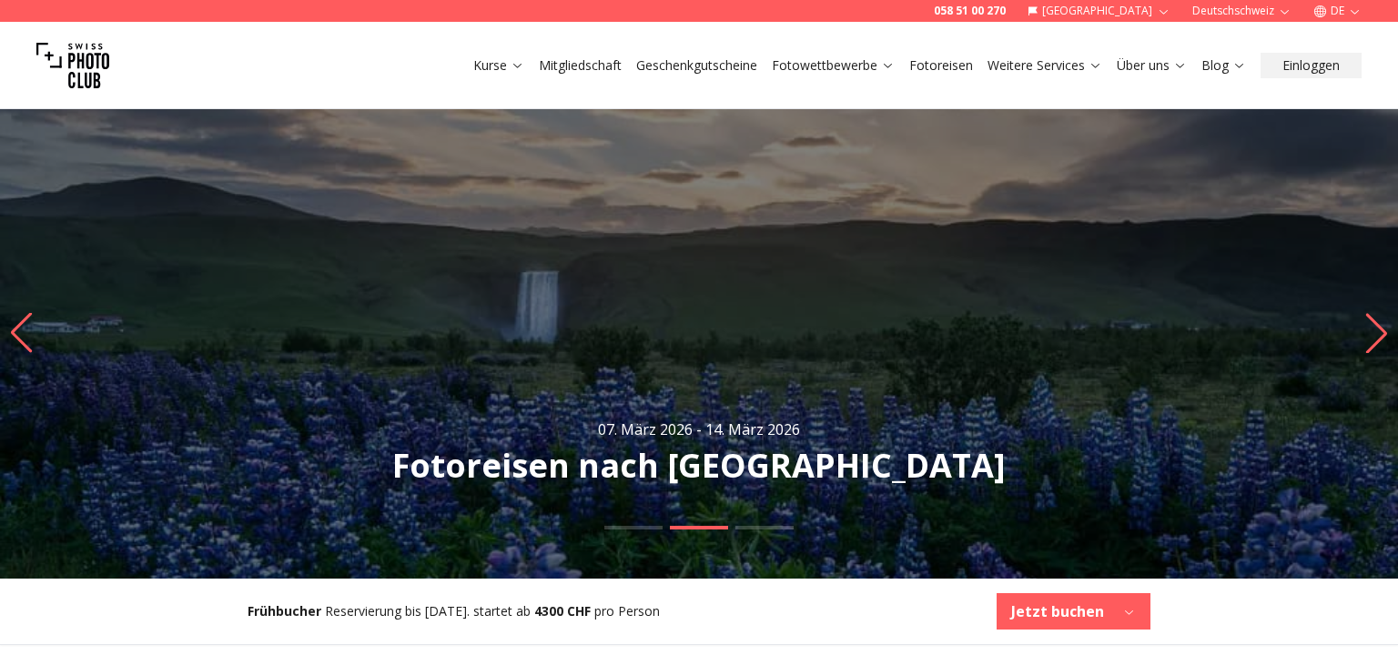
click at [867, 60] on link "Fotowettbewerbe" at bounding box center [833, 65] width 123 height 18
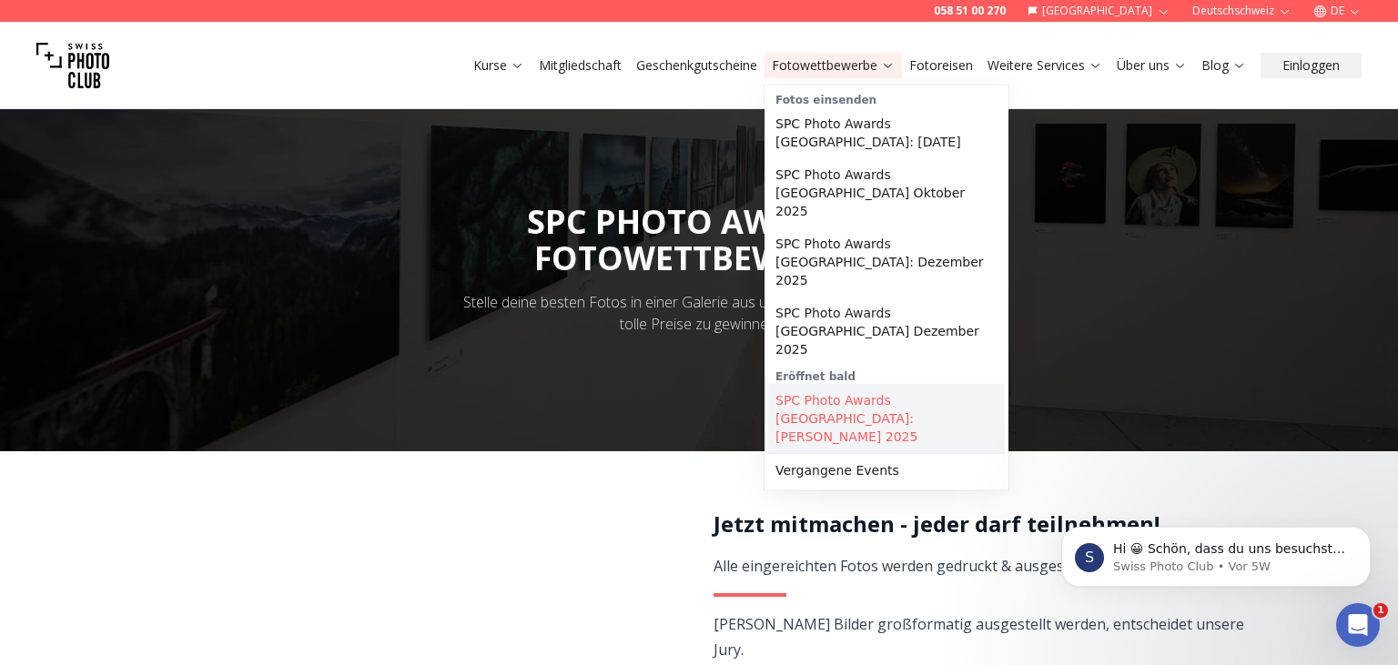
click at [861, 384] on link "SPC Photo Awards [GEOGRAPHIC_DATA]: [PERSON_NAME] 2025" at bounding box center [886, 418] width 237 height 69
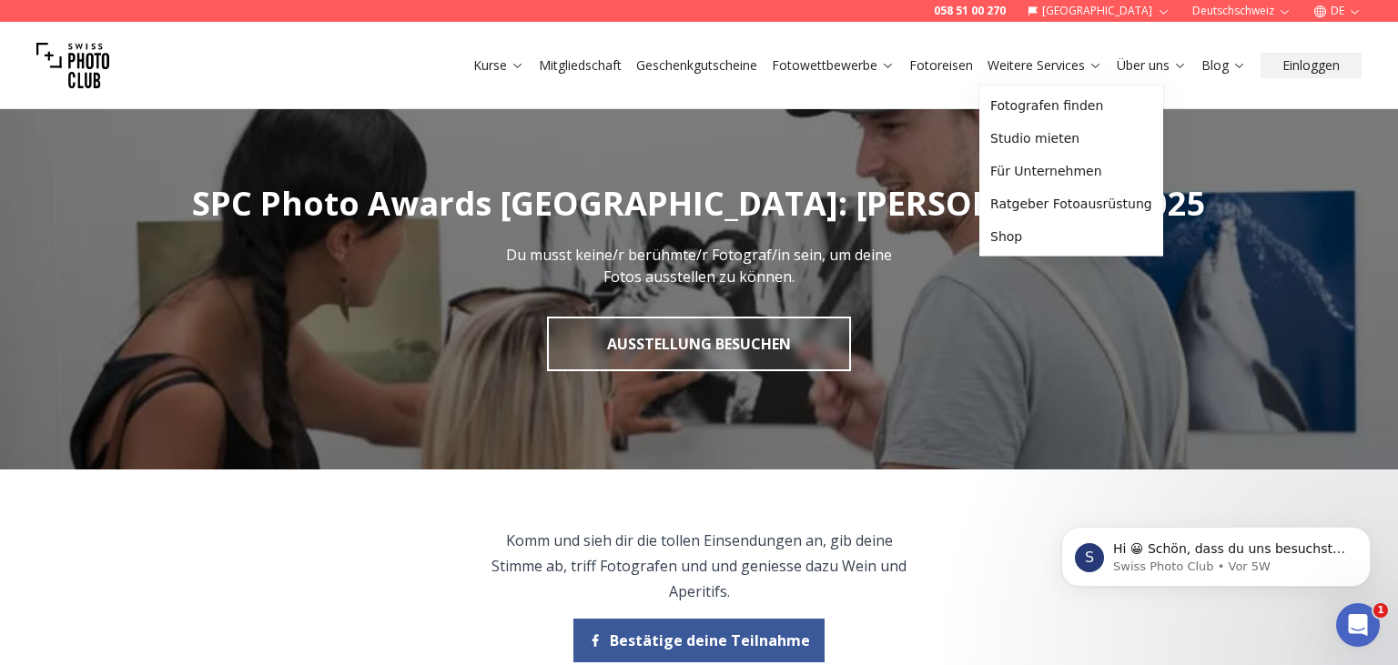
click at [856, 66] on link "Fotowettbewerbe" at bounding box center [833, 65] width 123 height 18
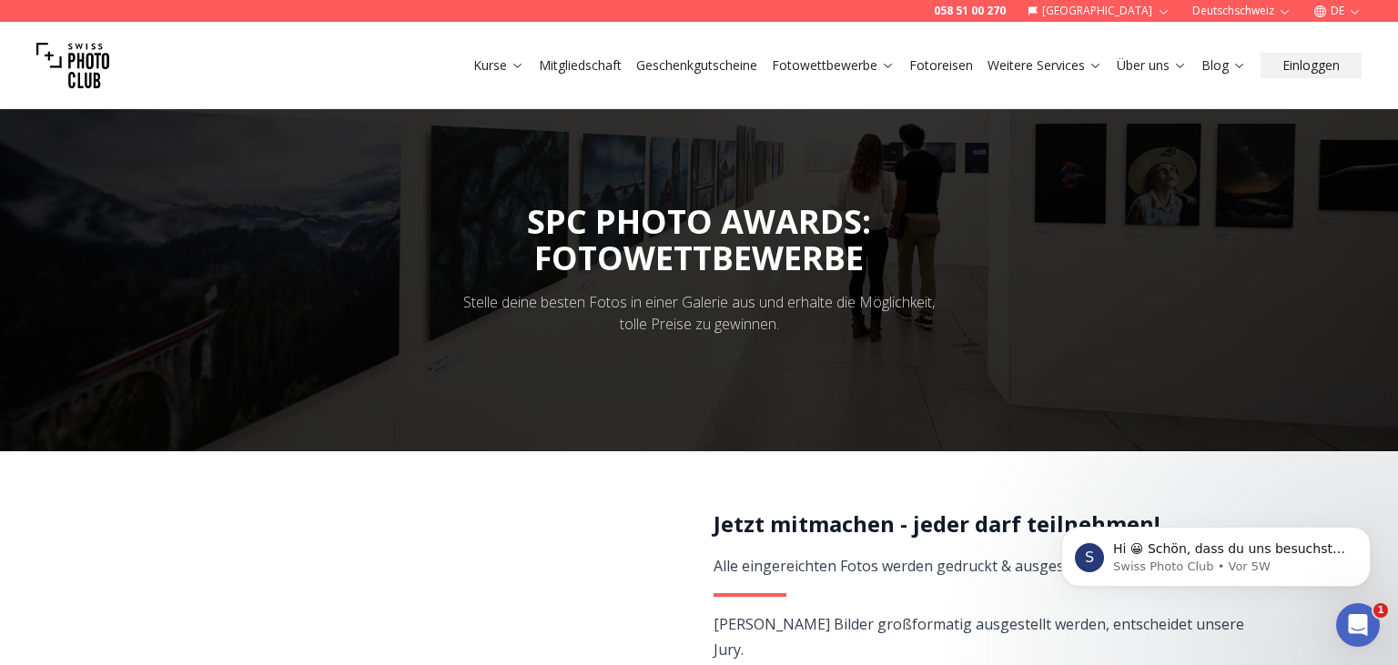
click at [821, 68] on link "Fotowettbewerbe" at bounding box center [833, 65] width 123 height 18
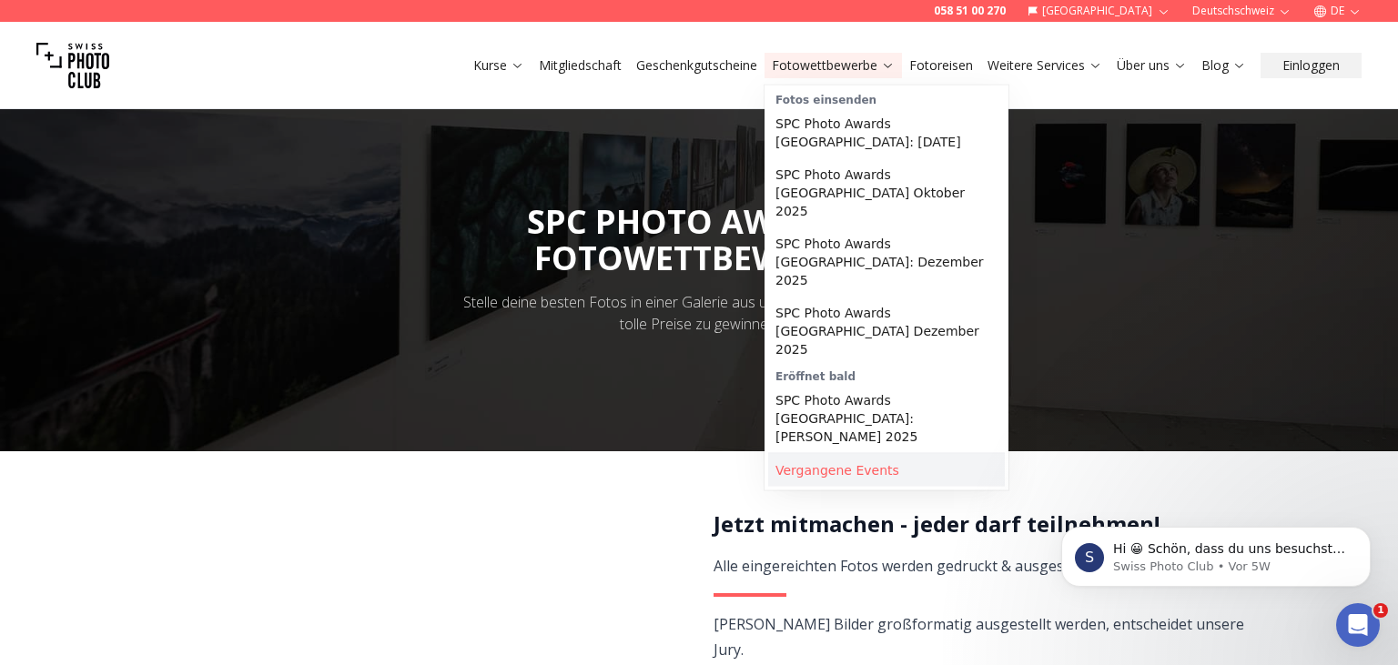
click at [840, 454] on link "Vergangene Events" at bounding box center [886, 470] width 237 height 33
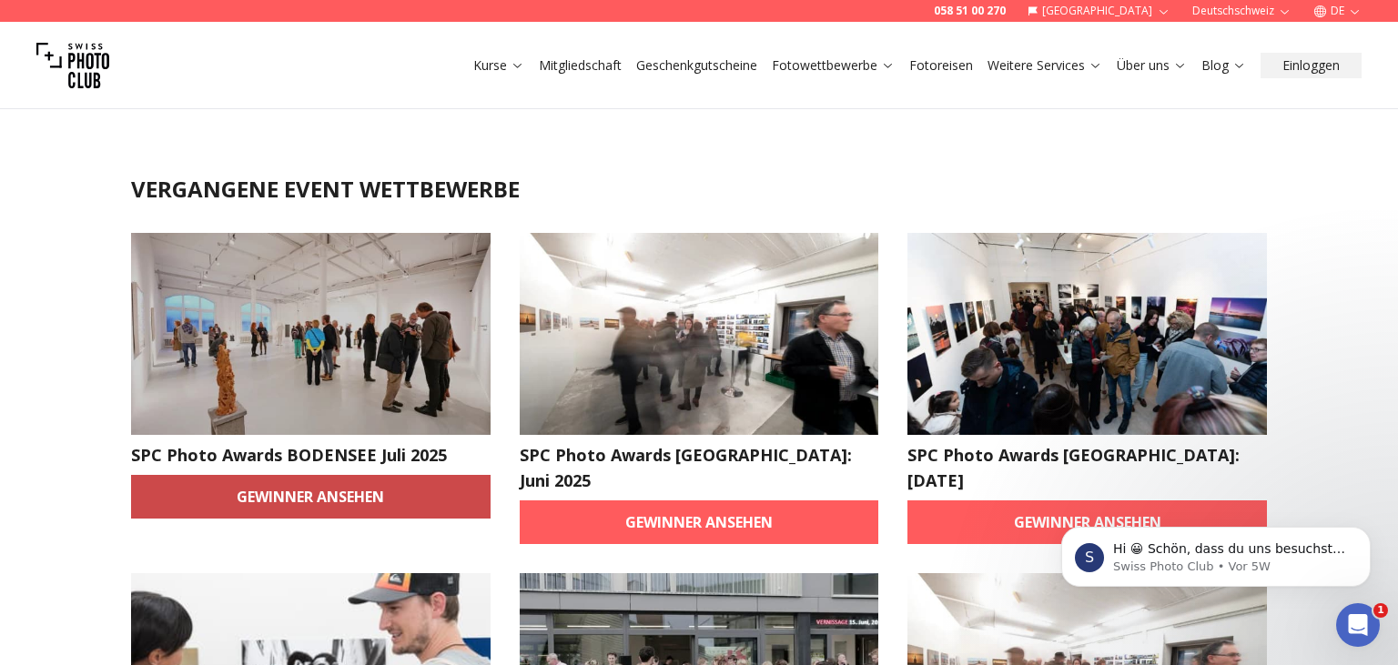
click at [288, 490] on link "Gewinner ansehen" at bounding box center [310, 497] width 359 height 44
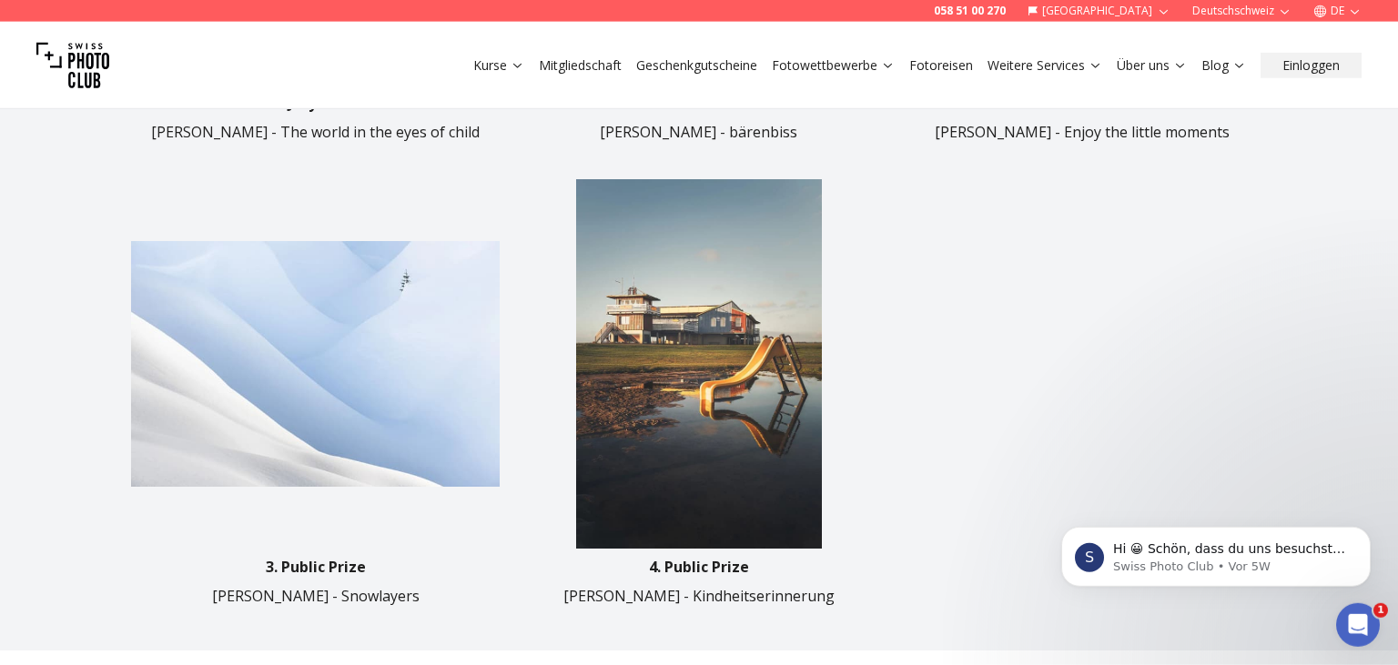
scroll to position [1056, 0]
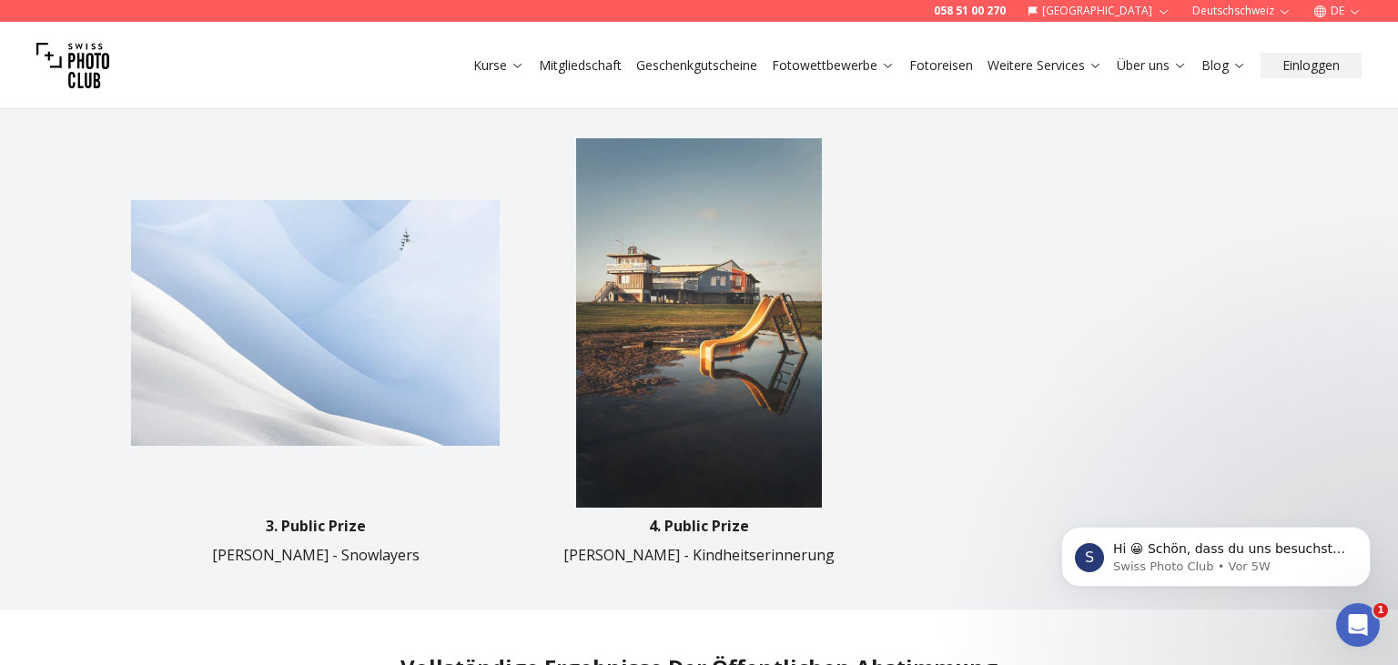
click at [707, 312] on img at bounding box center [698, 322] width 369 height 369
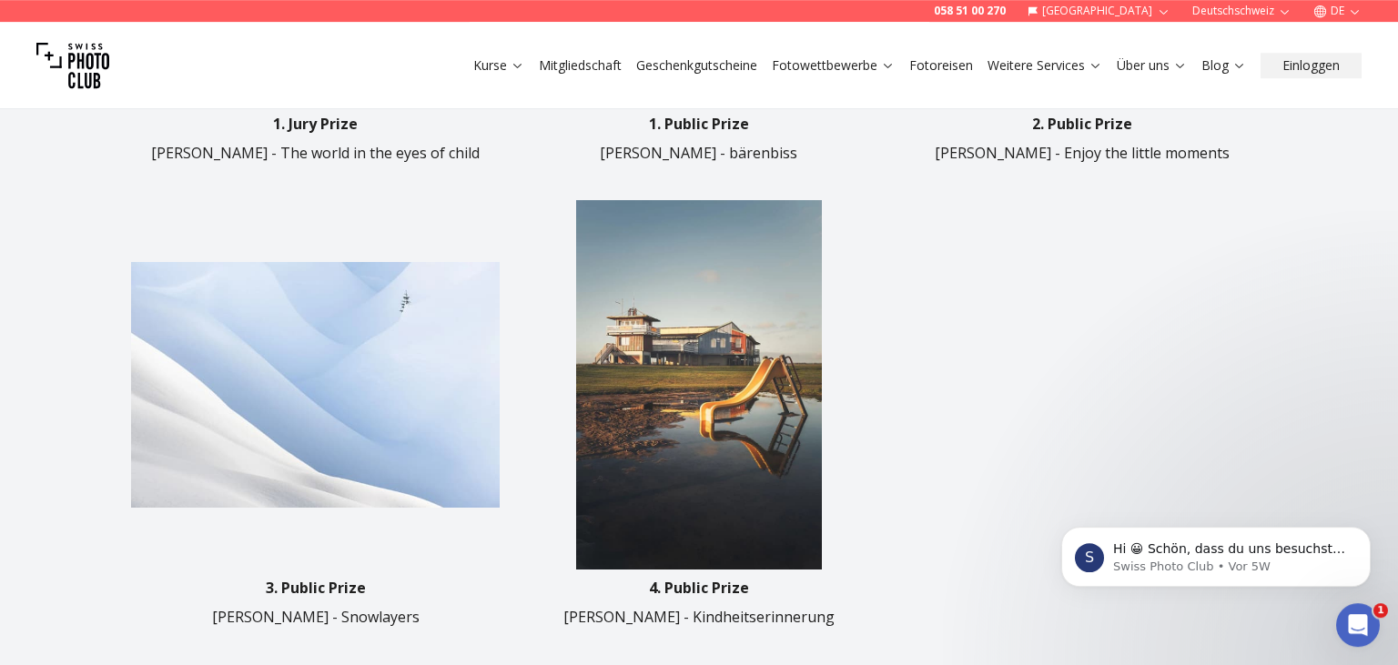
scroll to position [961, 0]
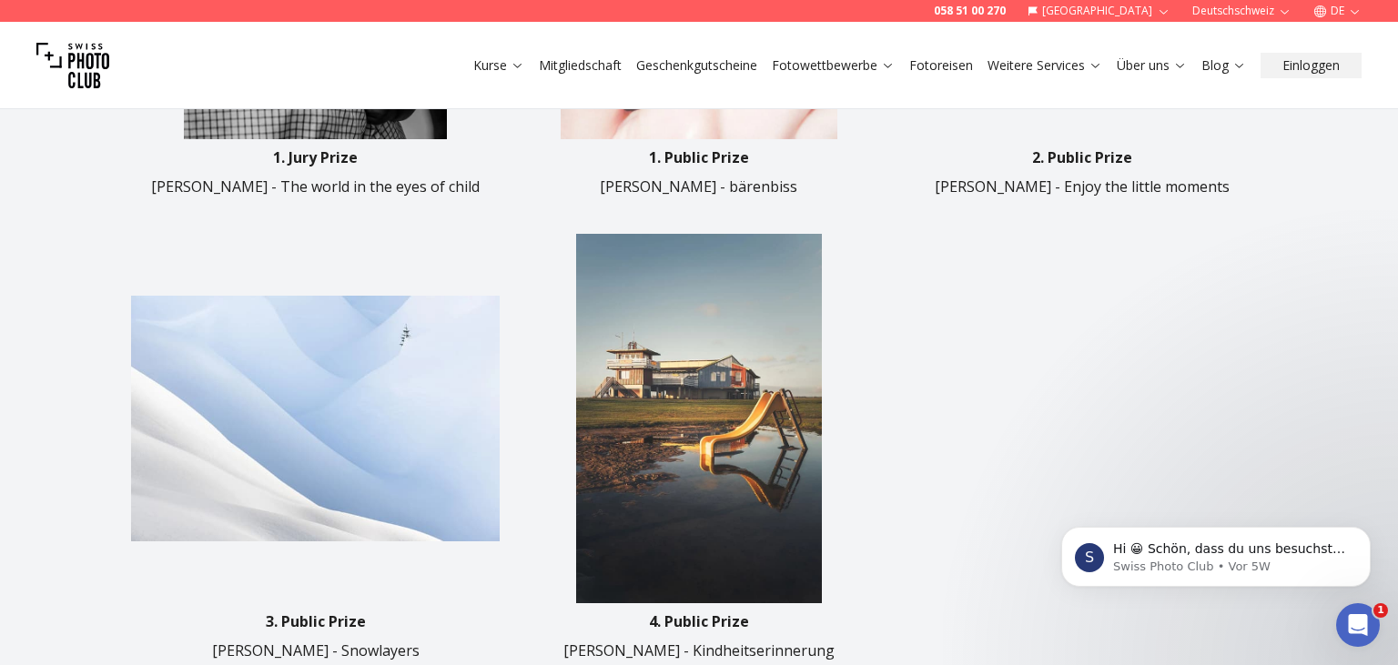
click at [324, 434] on img at bounding box center [315, 418] width 369 height 369
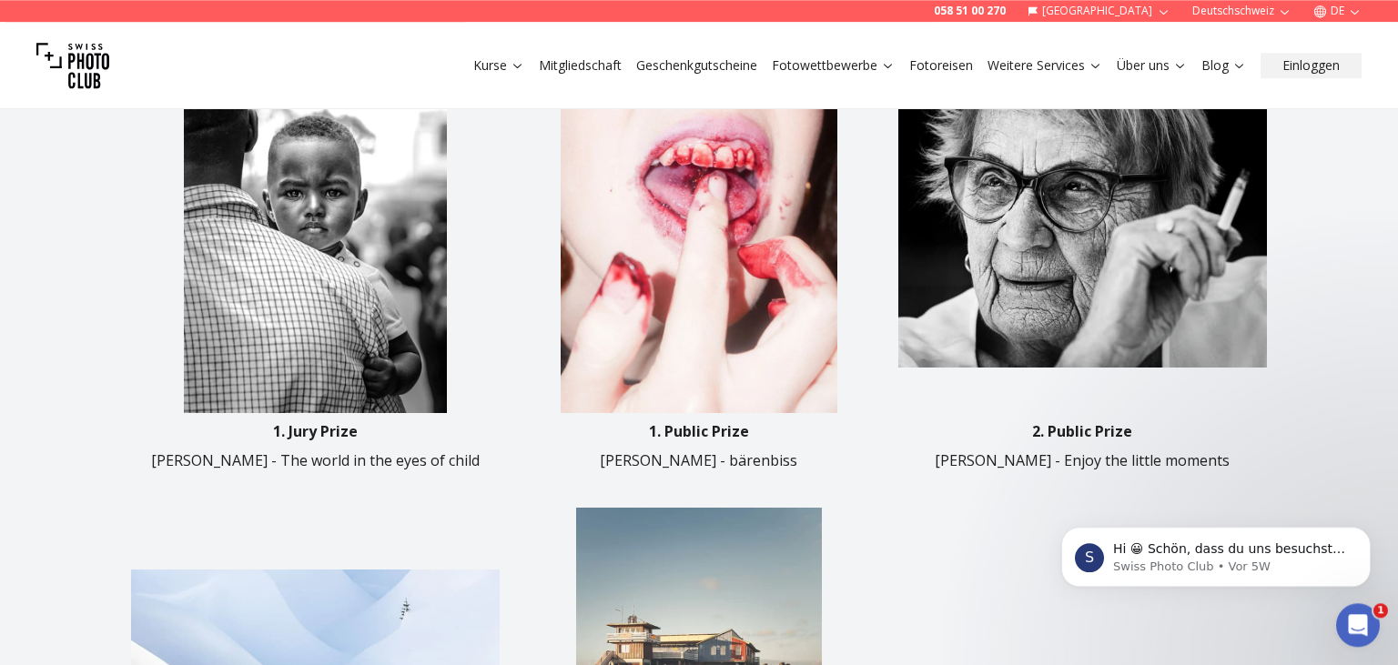
scroll to position [576, 0]
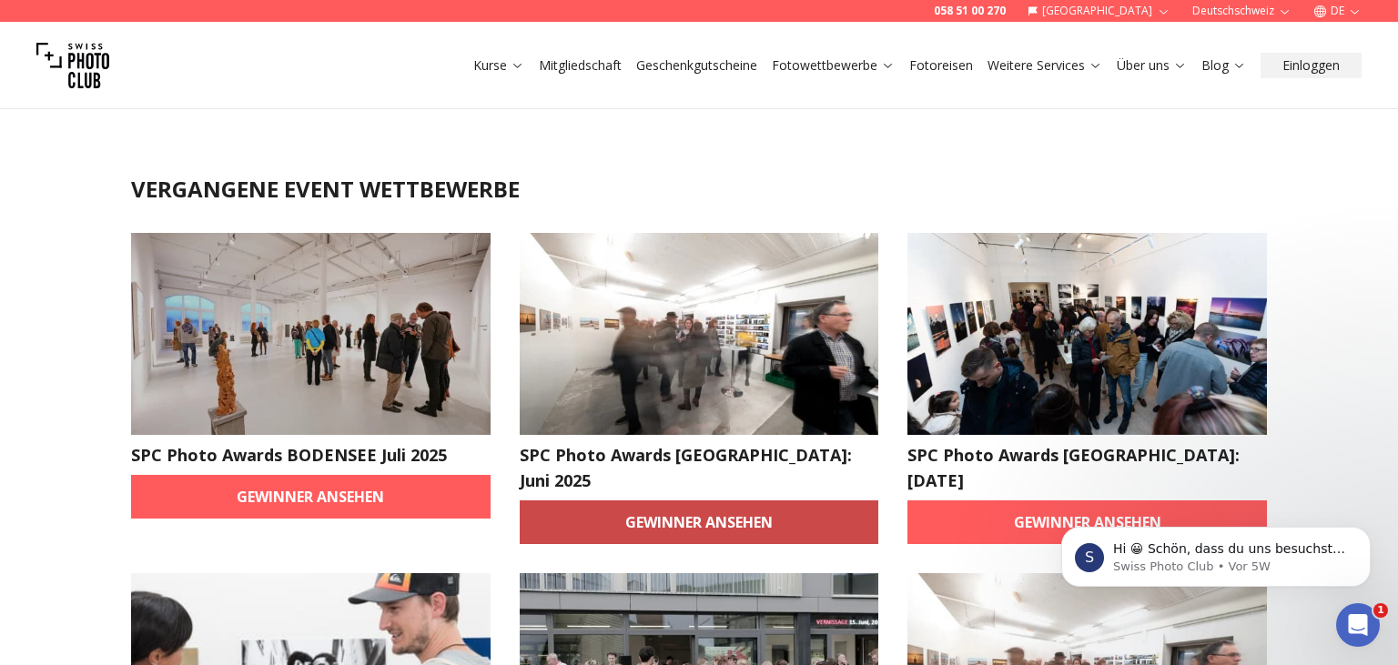
click at [617, 500] on link "Gewinner ansehen" at bounding box center [699, 522] width 359 height 44
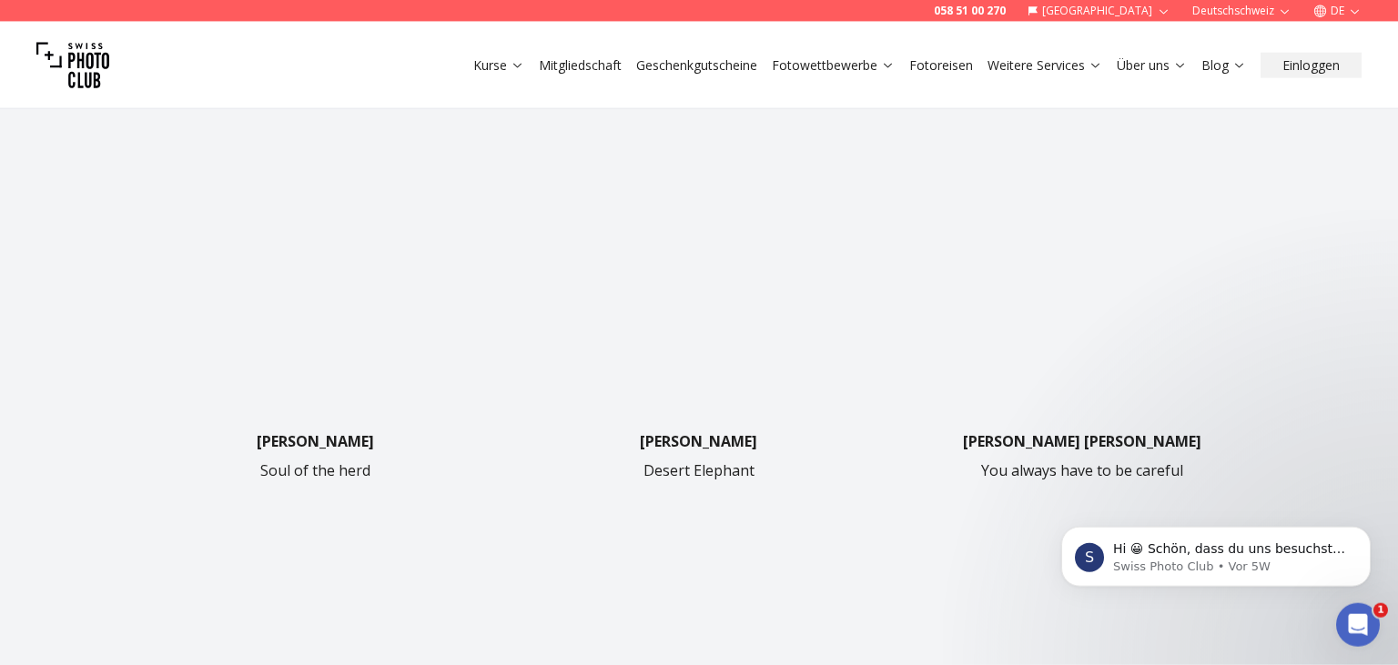
scroll to position [480, 0]
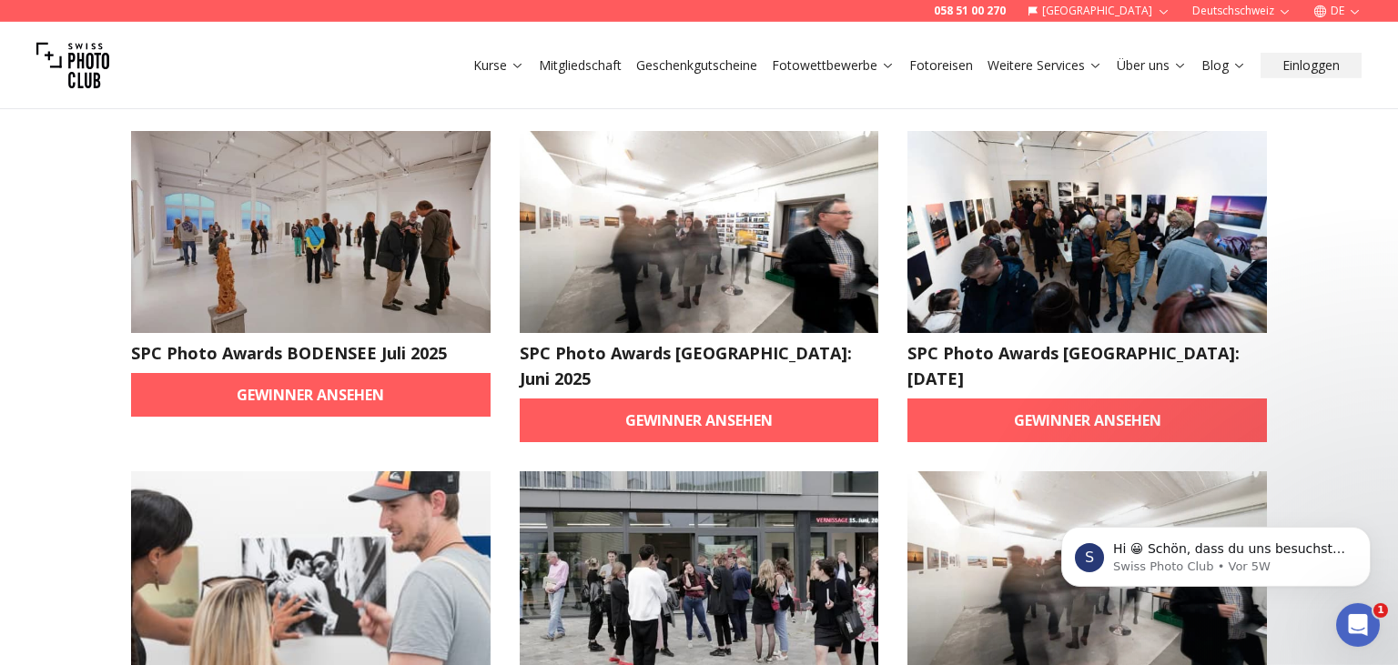
scroll to position [192, 0]
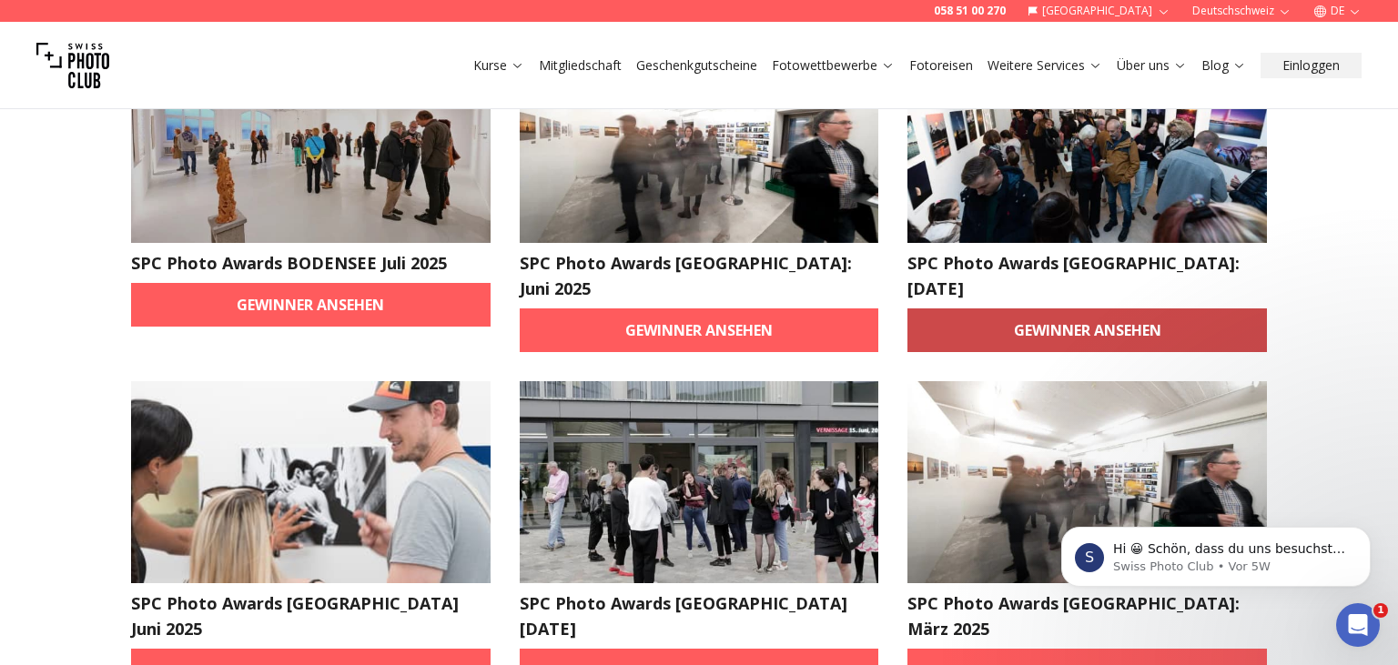
click at [1065, 308] on link "Gewinner ansehen" at bounding box center [1086, 330] width 359 height 44
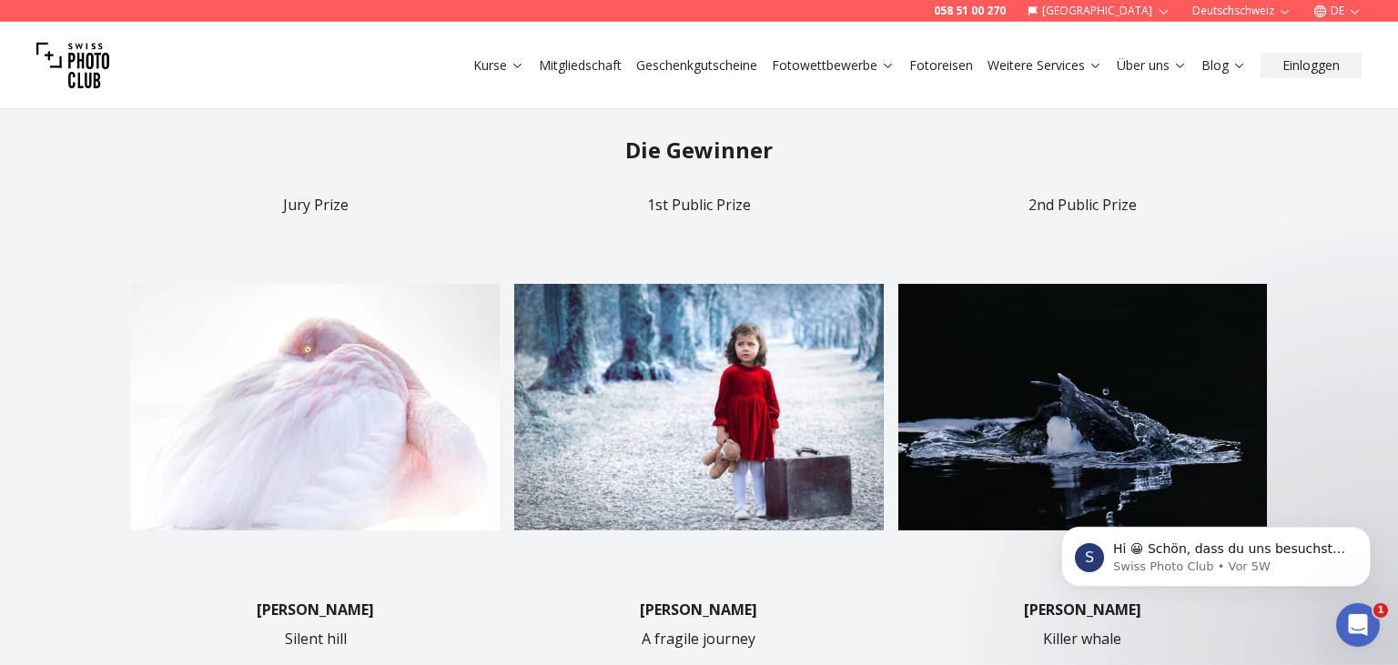
scroll to position [288, 0]
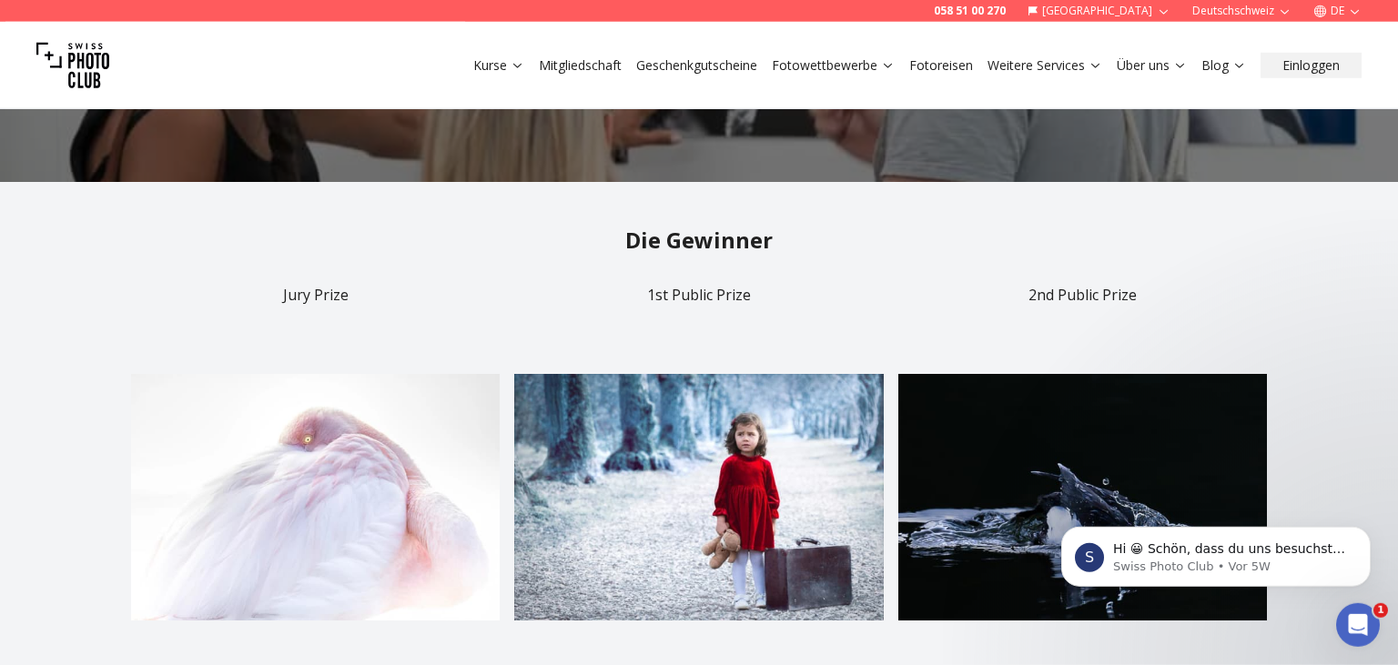
scroll to position [288, 0]
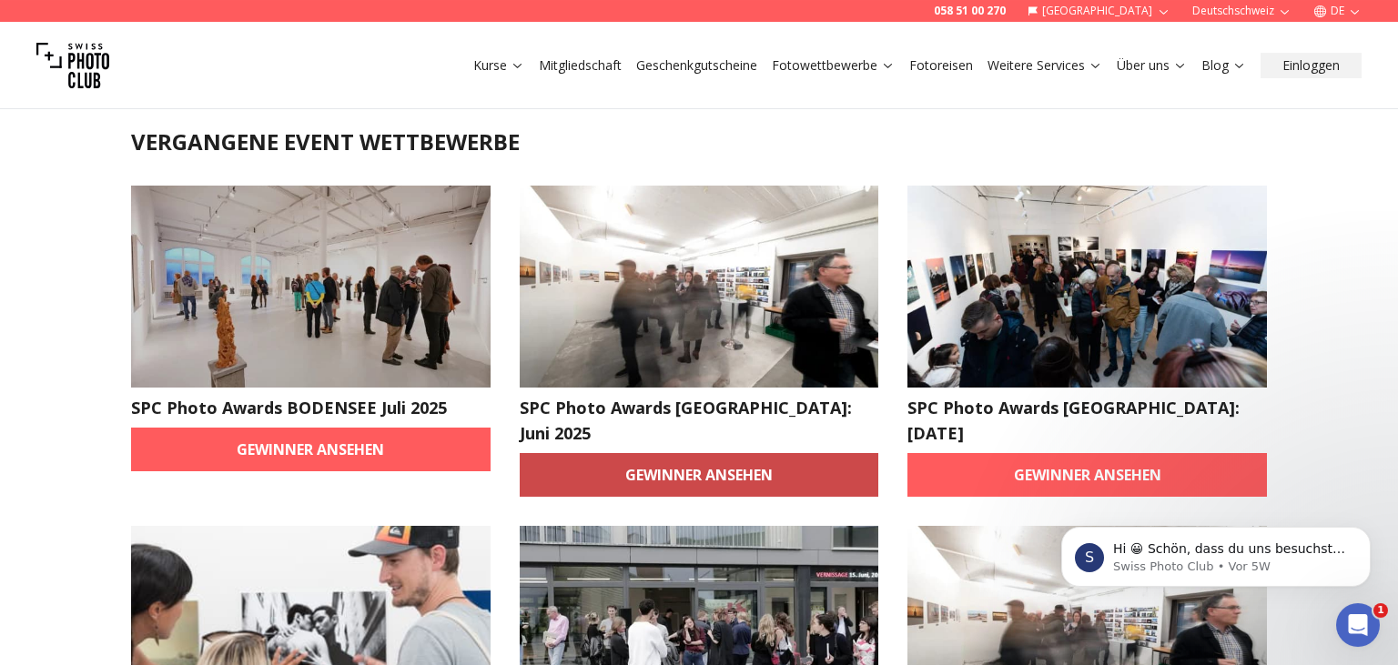
scroll to position [384, 0]
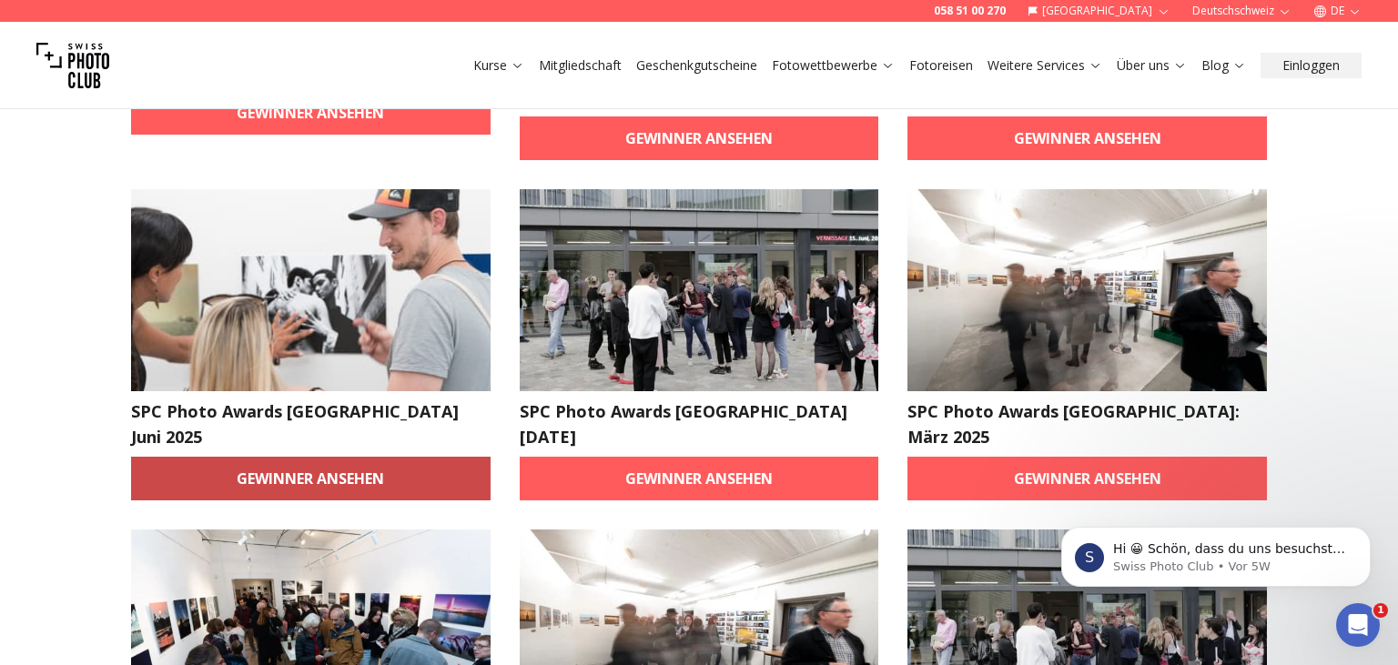
click at [330, 457] on link "Gewinner ansehen" at bounding box center [310, 479] width 359 height 44
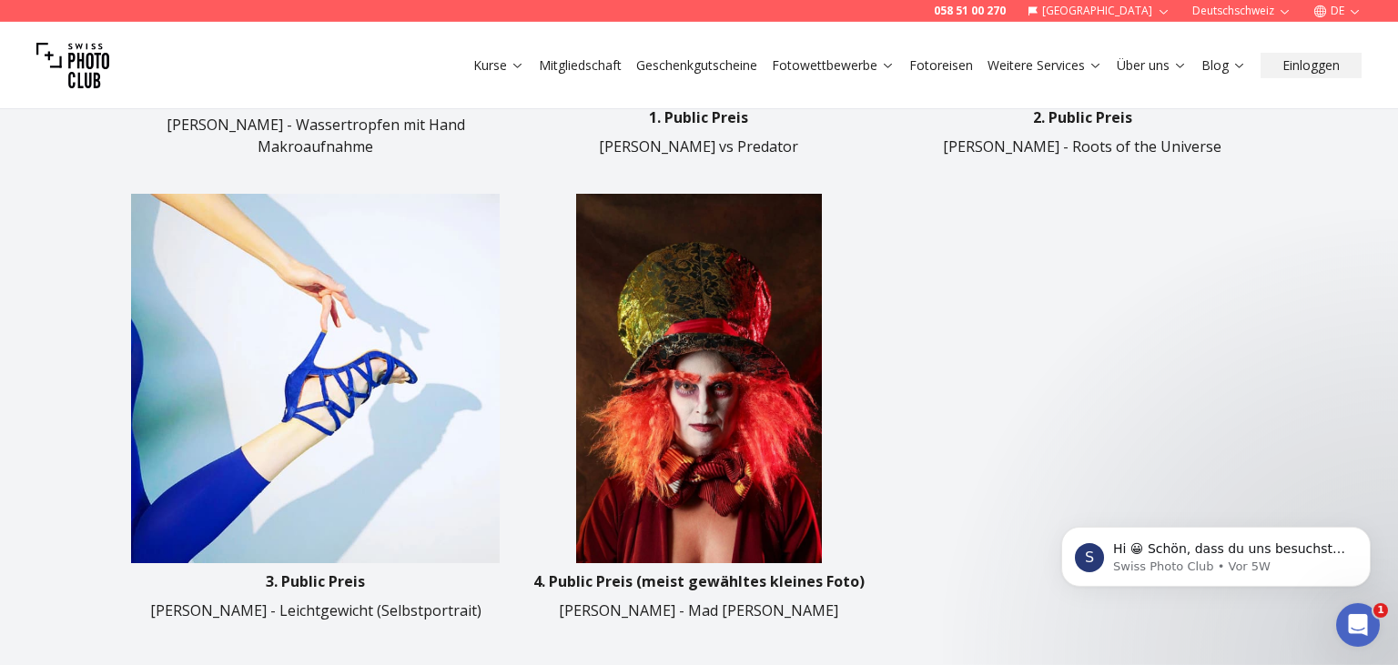
scroll to position [672, 0]
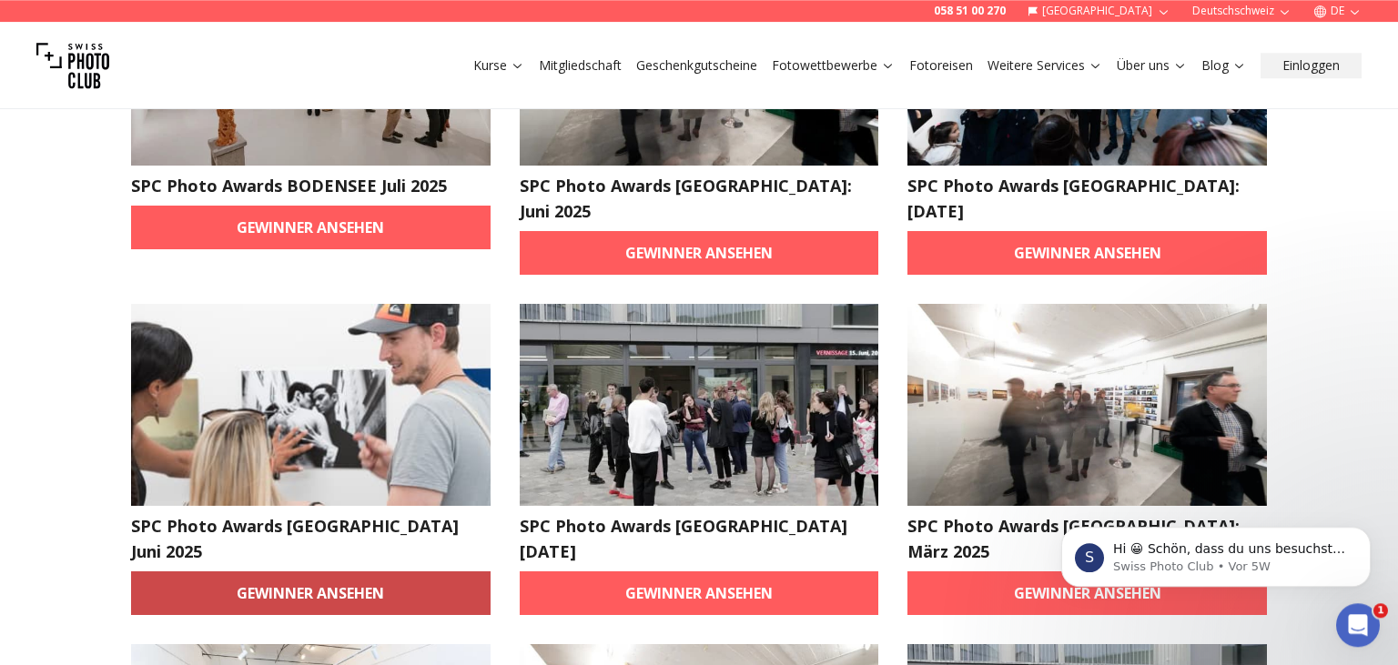
scroll to position [384, 0]
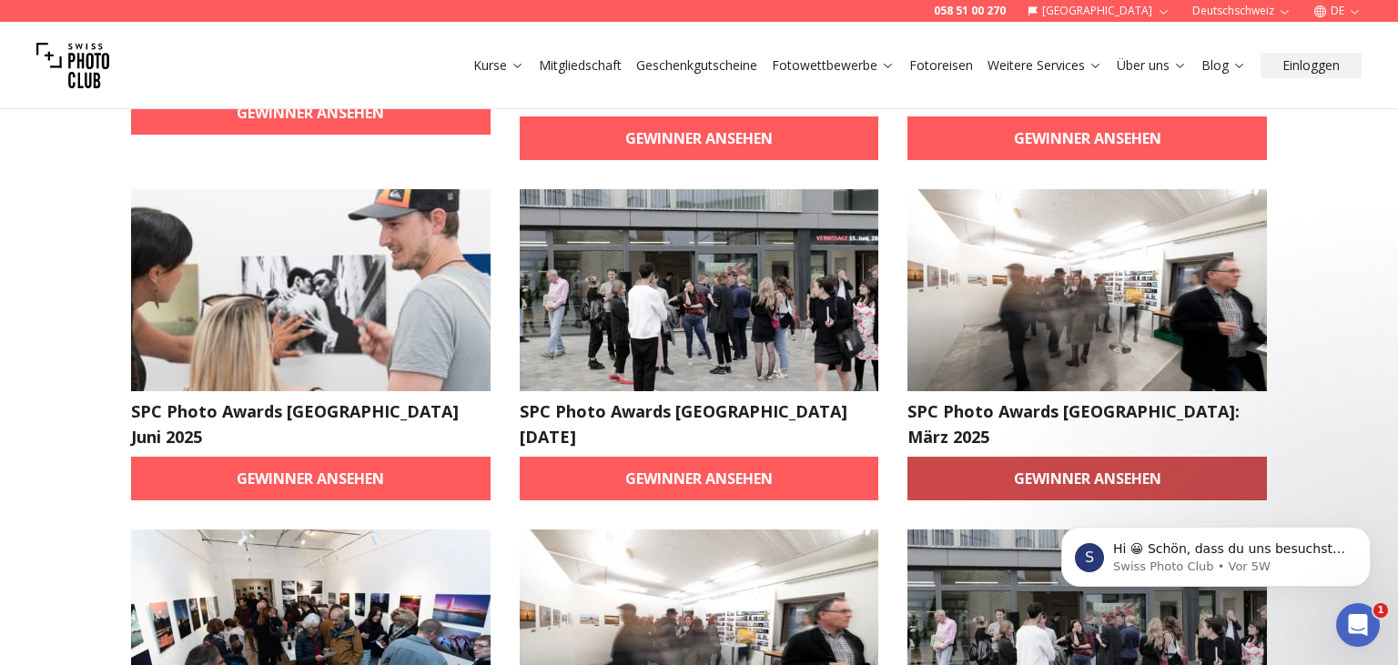
click at [1059, 457] on link "Gewinner ansehen" at bounding box center [1086, 479] width 359 height 44
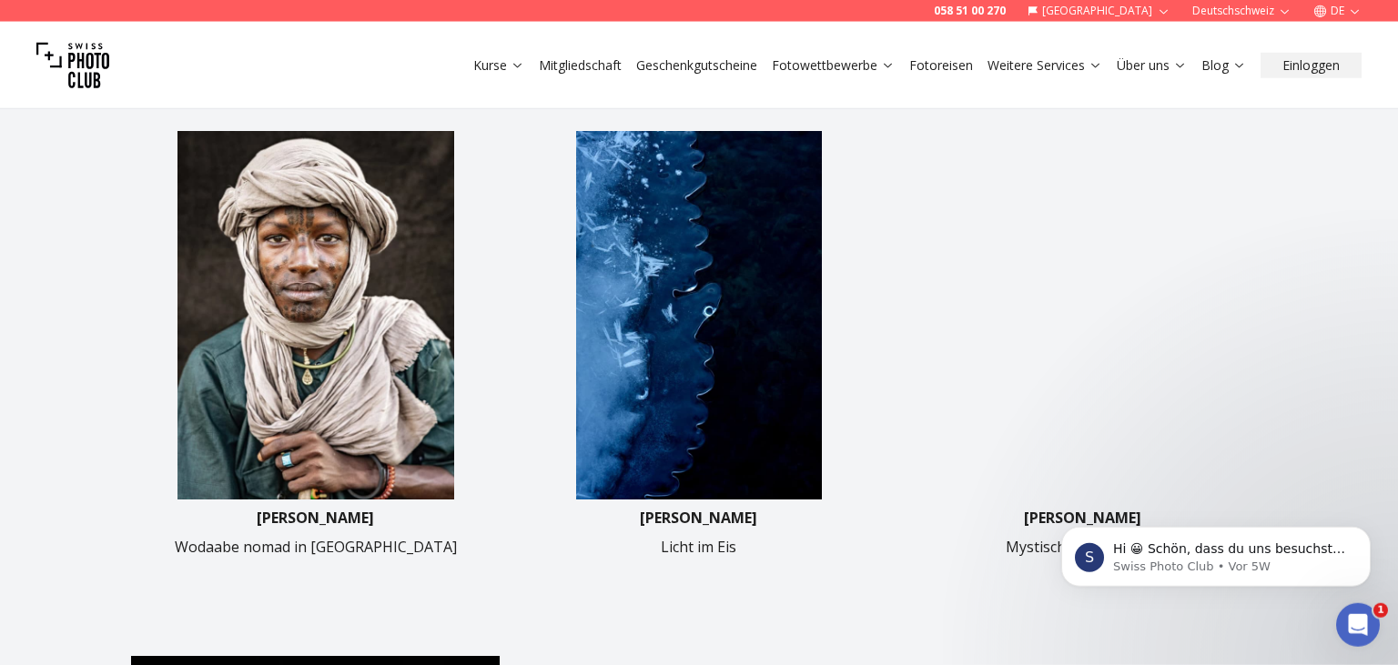
scroll to position [480, 0]
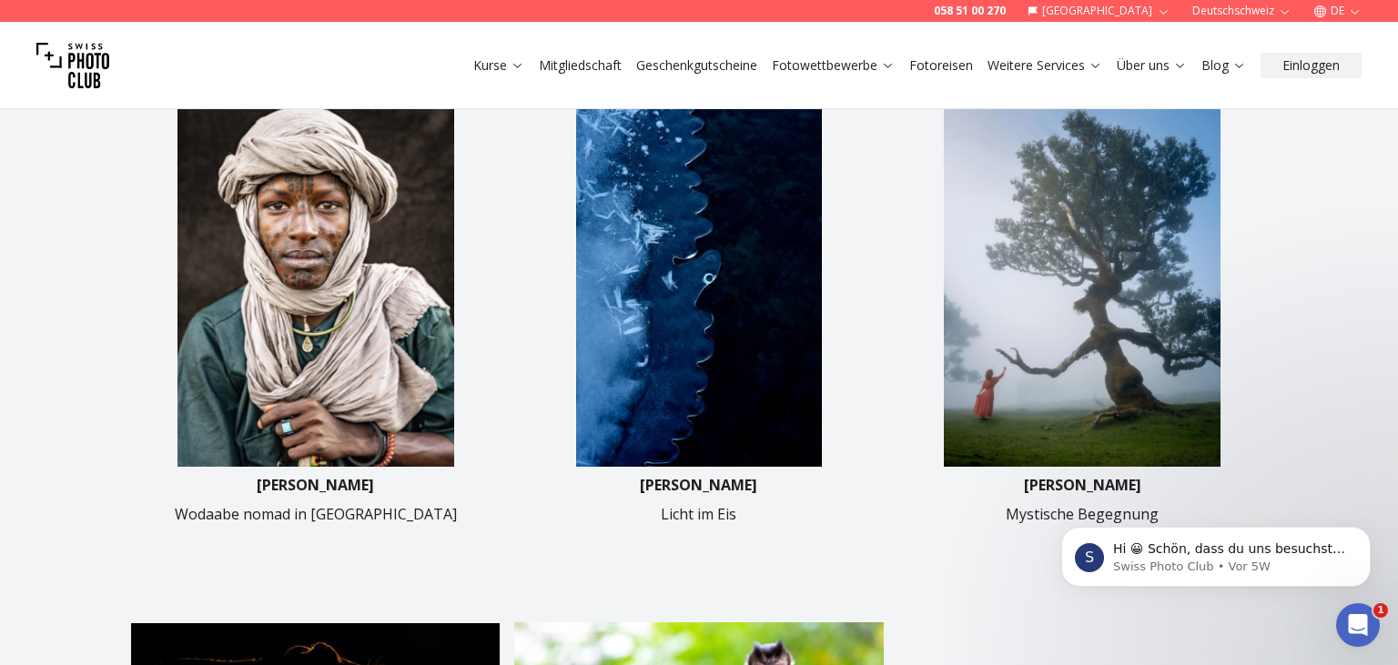
click at [830, 208] on img at bounding box center [698, 282] width 369 height 369
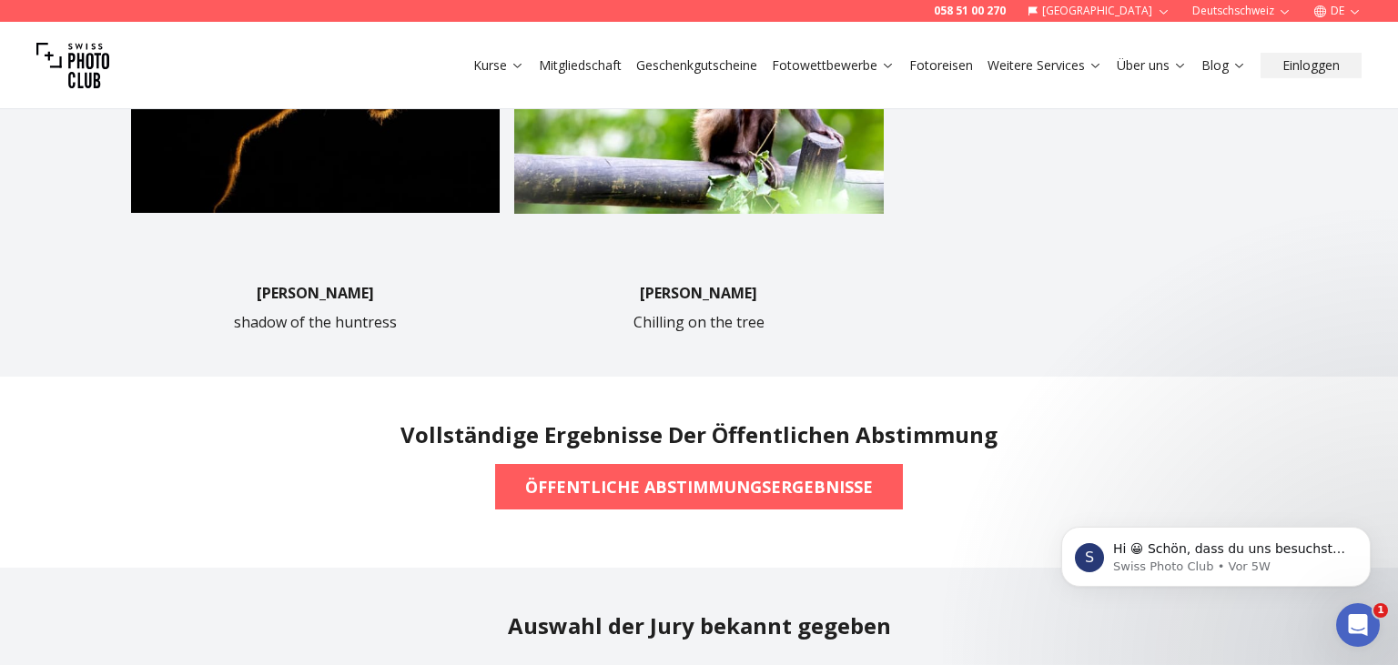
scroll to position [368, 0]
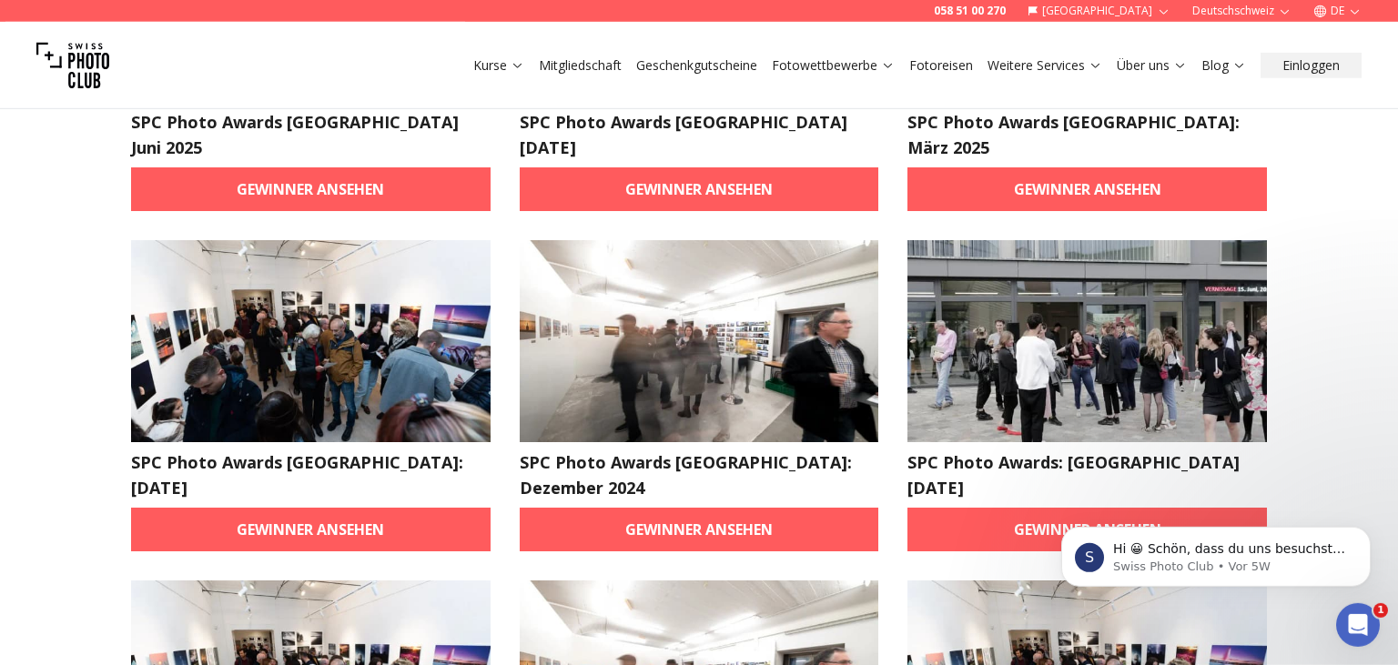
scroll to position [672, 0]
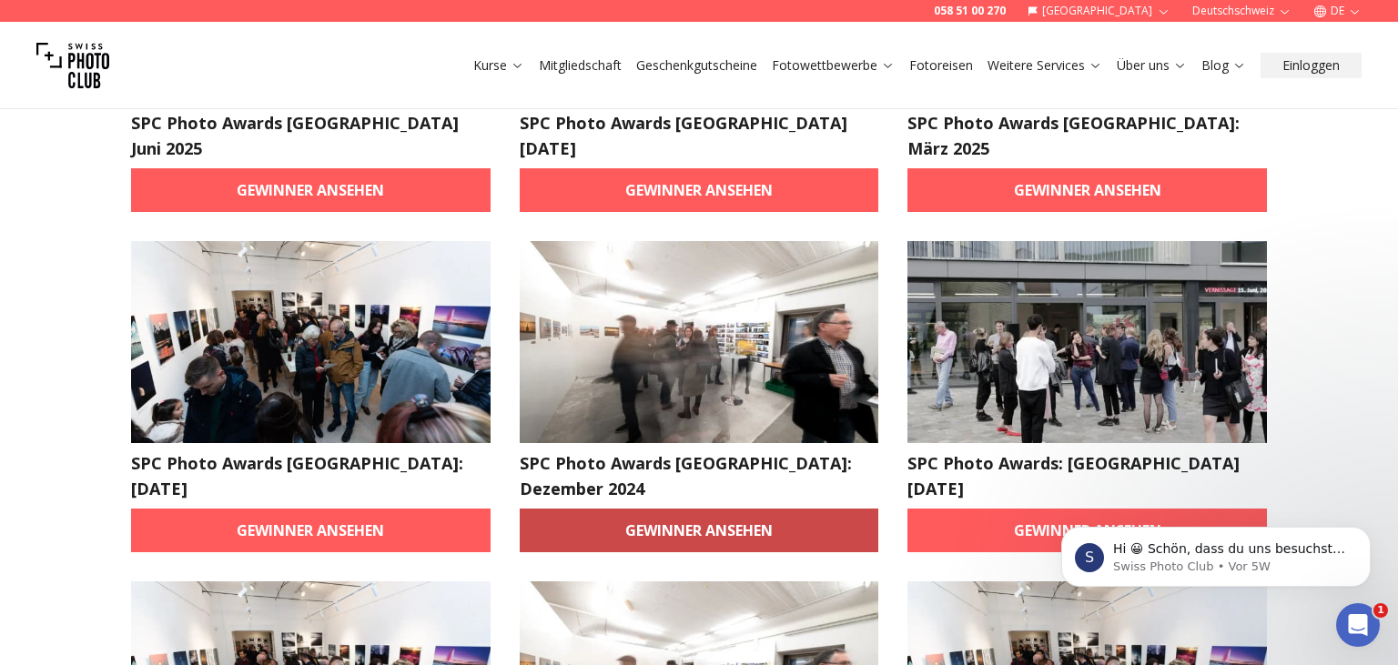
click at [705, 509] on link "Gewinner ansehen" at bounding box center [699, 531] width 359 height 44
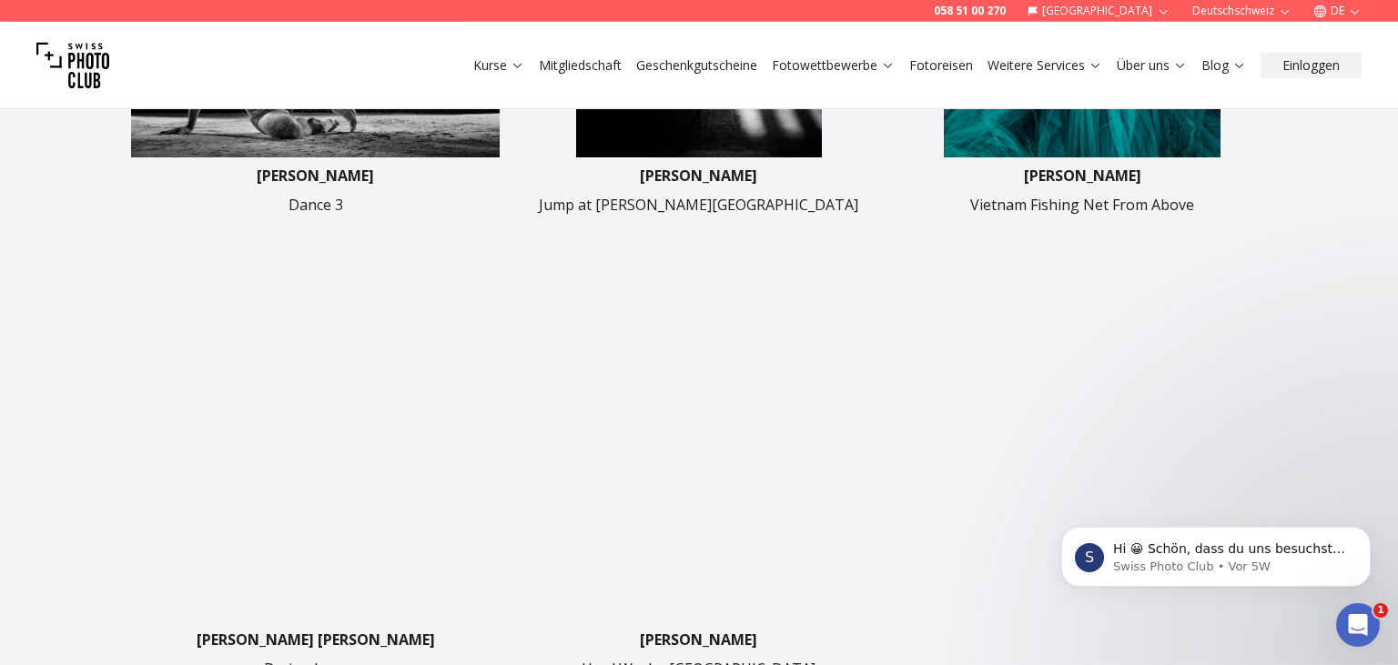
scroll to position [768, 0]
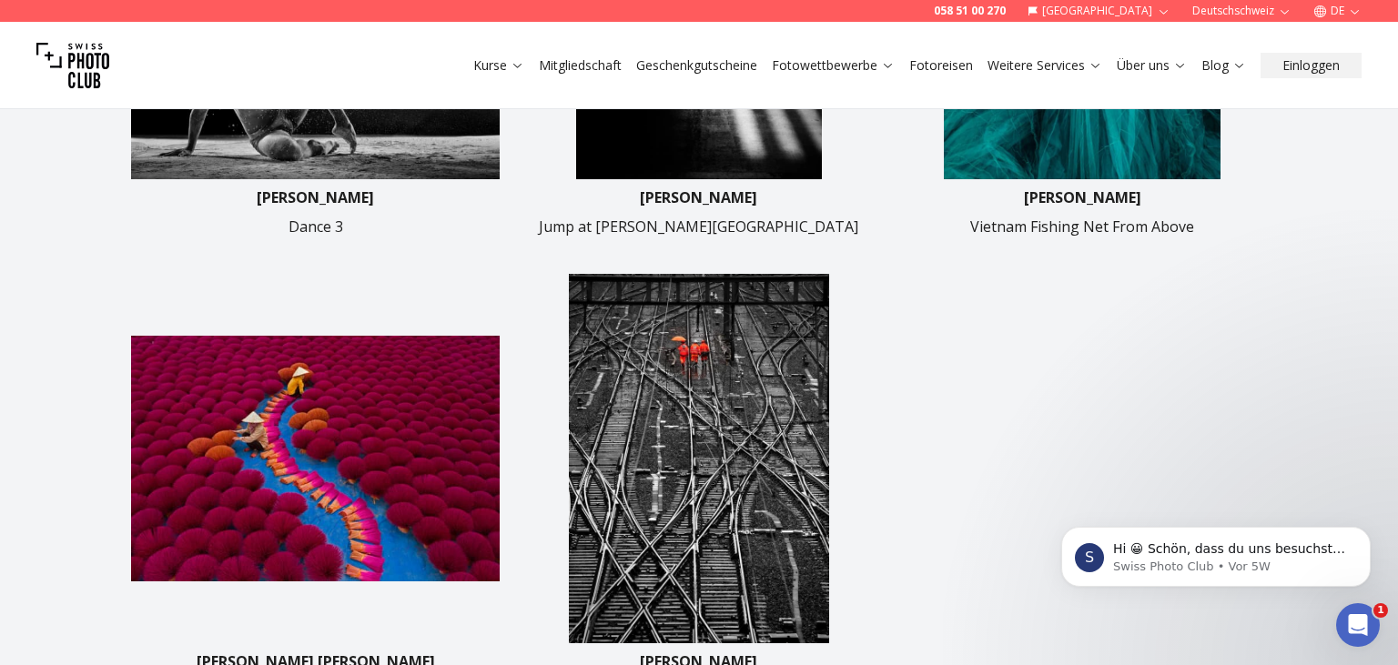
click at [708, 333] on img at bounding box center [698, 458] width 369 height 369
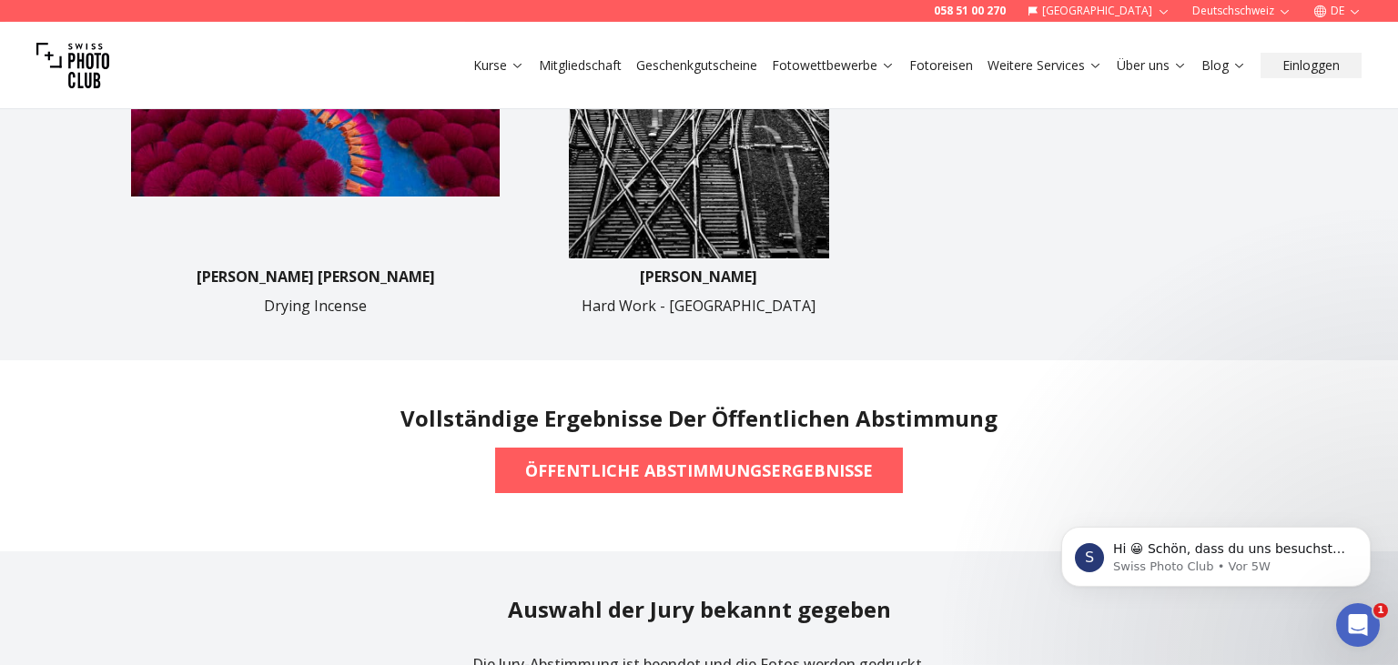
scroll to position [1537, 0]
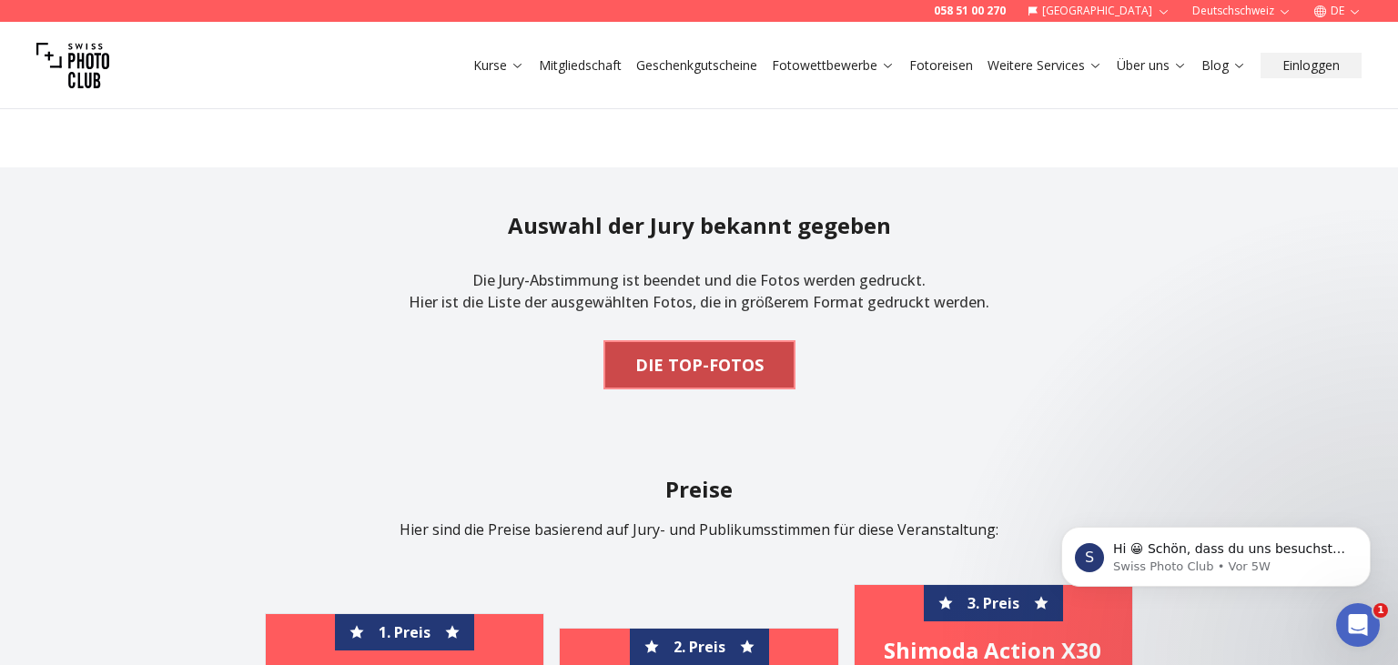
click at [651, 359] on b "DIE TOP-FOTOS" at bounding box center [699, 364] width 128 height 25
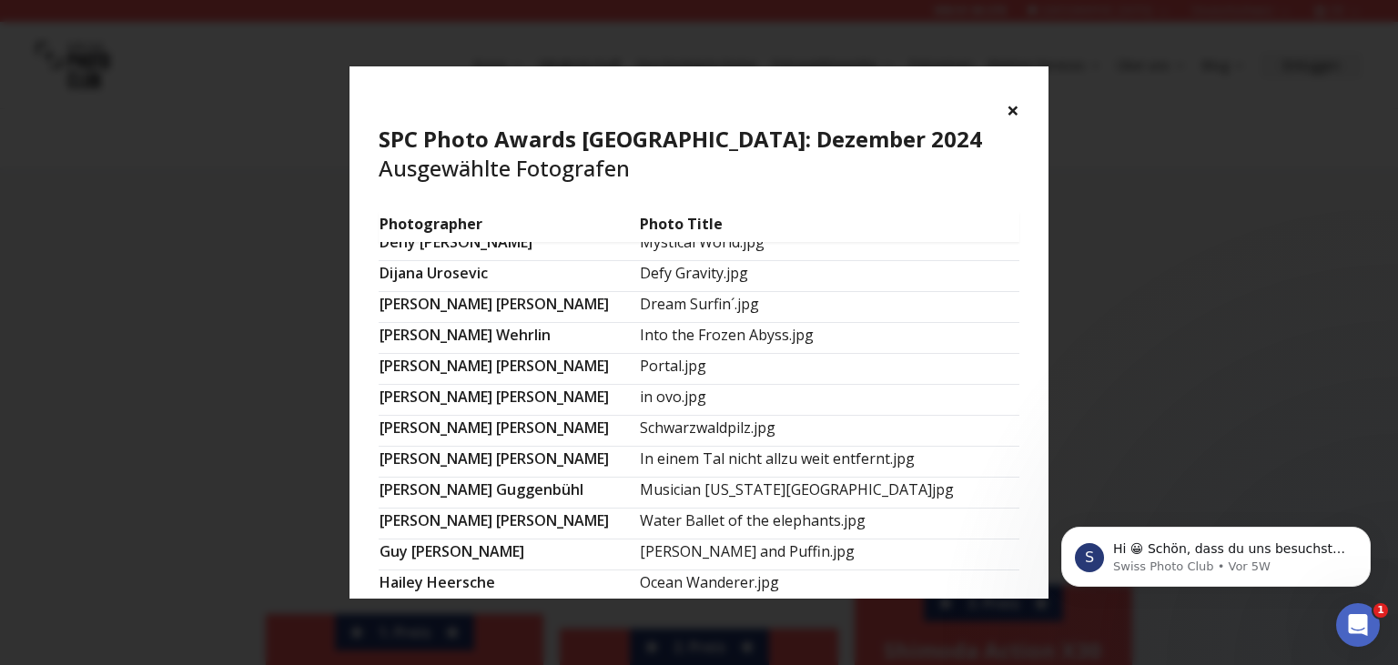
click at [679, 326] on td "Into the Frozen Abyss.jpg" at bounding box center [829, 338] width 380 height 31
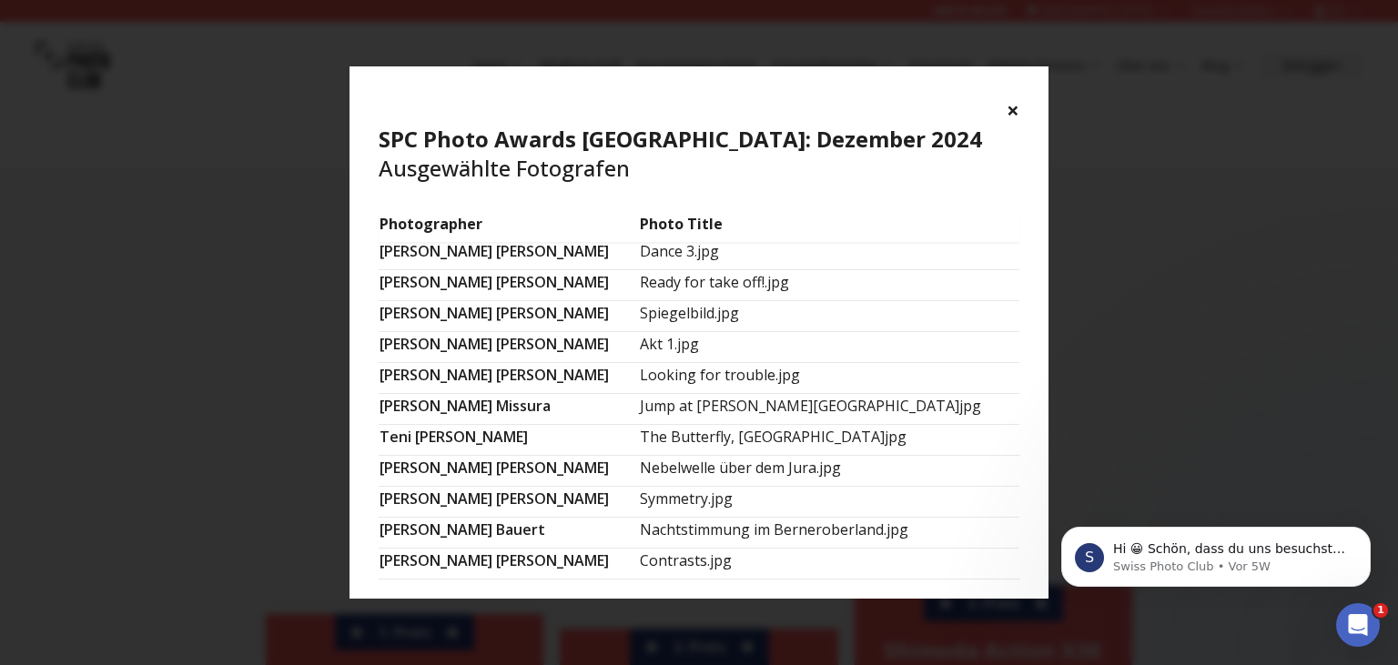
scroll to position [1210, 0]
click at [1019, 114] on div "× SPC Photo Awards [GEOGRAPHIC_DATA]: Dezember 2024 Ausgewählte Fotografen" at bounding box center [698, 139] width 699 height 146
click at [1010, 120] on button "×" at bounding box center [1012, 110] width 13 height 29
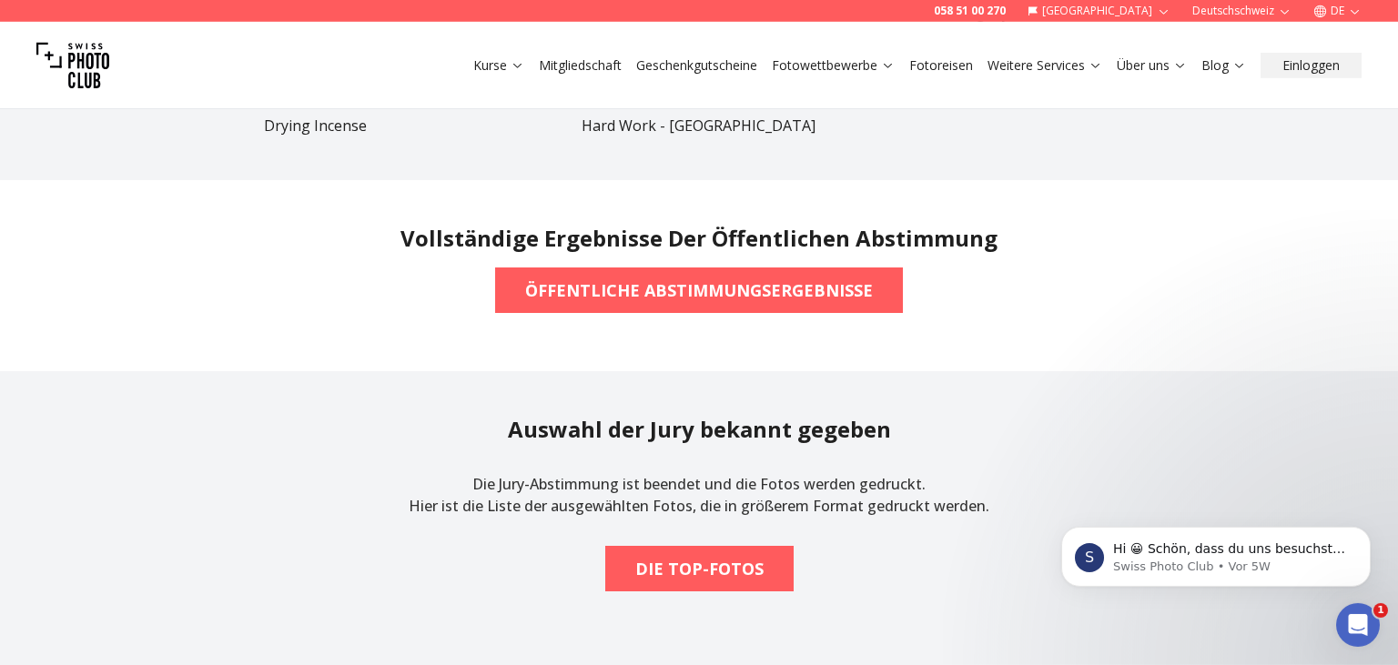
scroll to position [1441, 0]
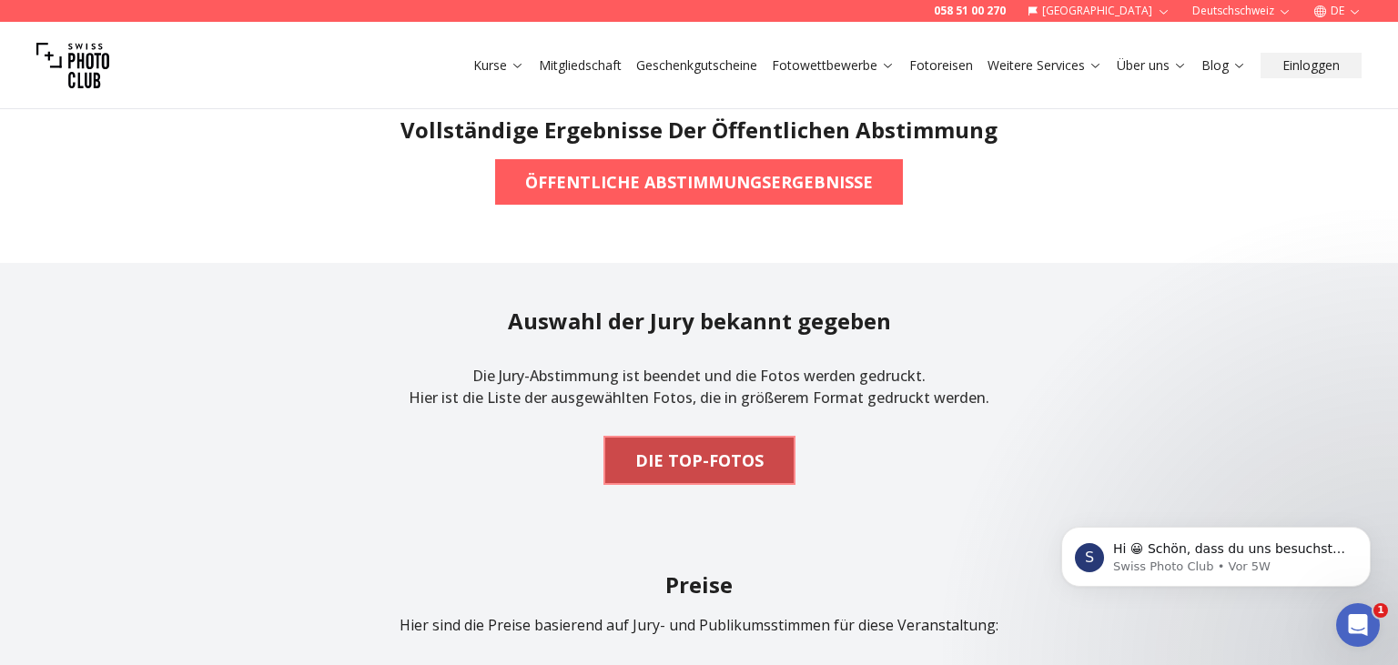
click at [715, 444] on span "DIE TOP-FOTOS" at bounding box center [699, 460] width 157 height 40
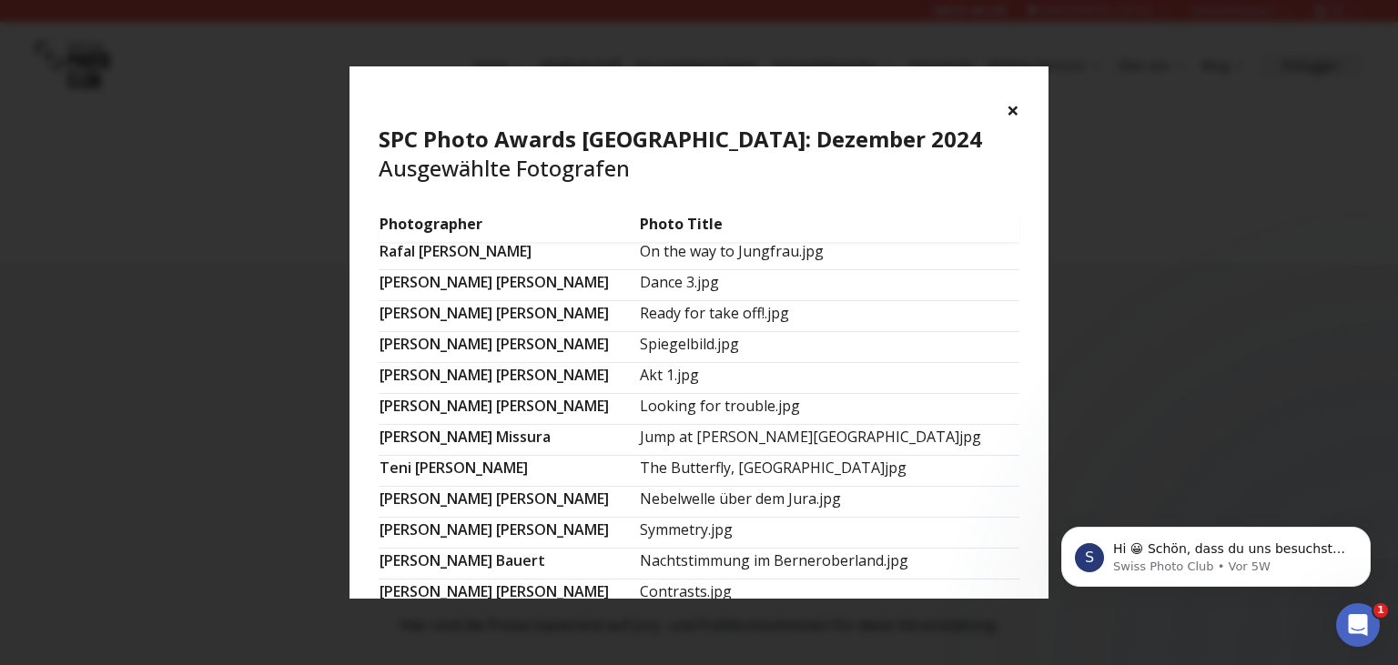
scroll to position [1179, 0]
click at [1010, 118] on button "×" at bounding box center [1012, 110] width 13 height 29
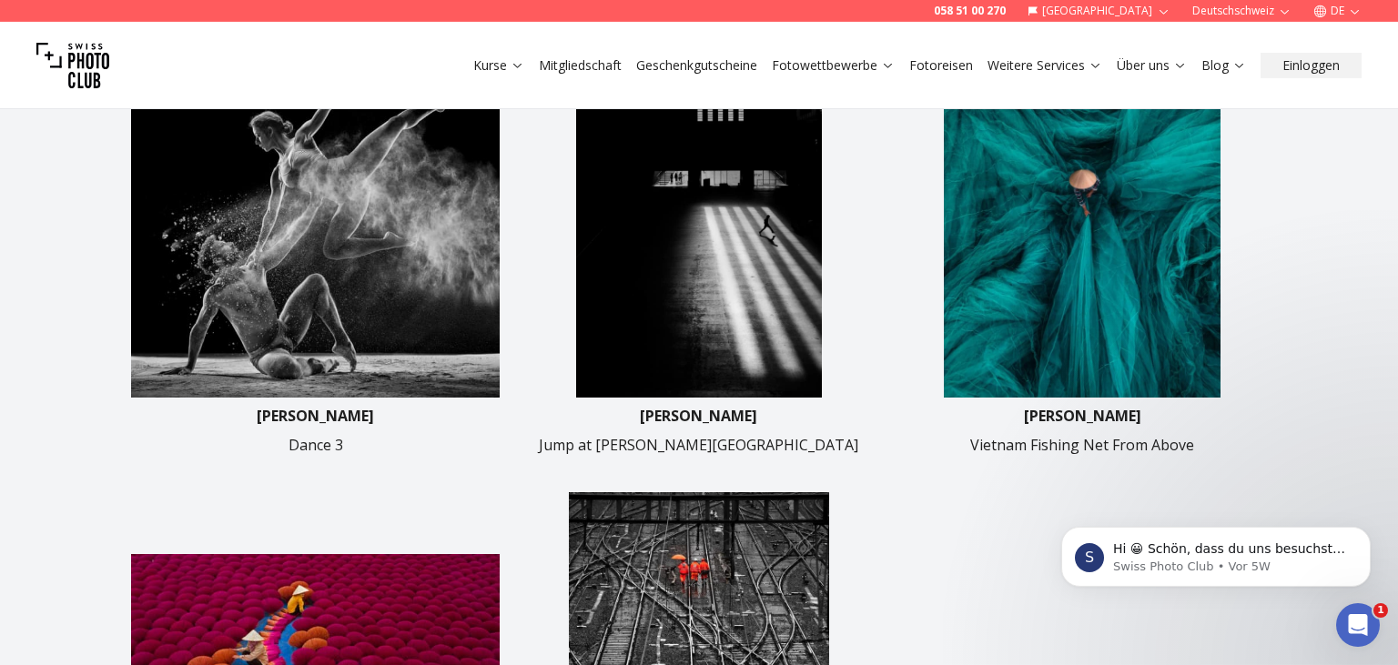
scroll to position [288, 0]
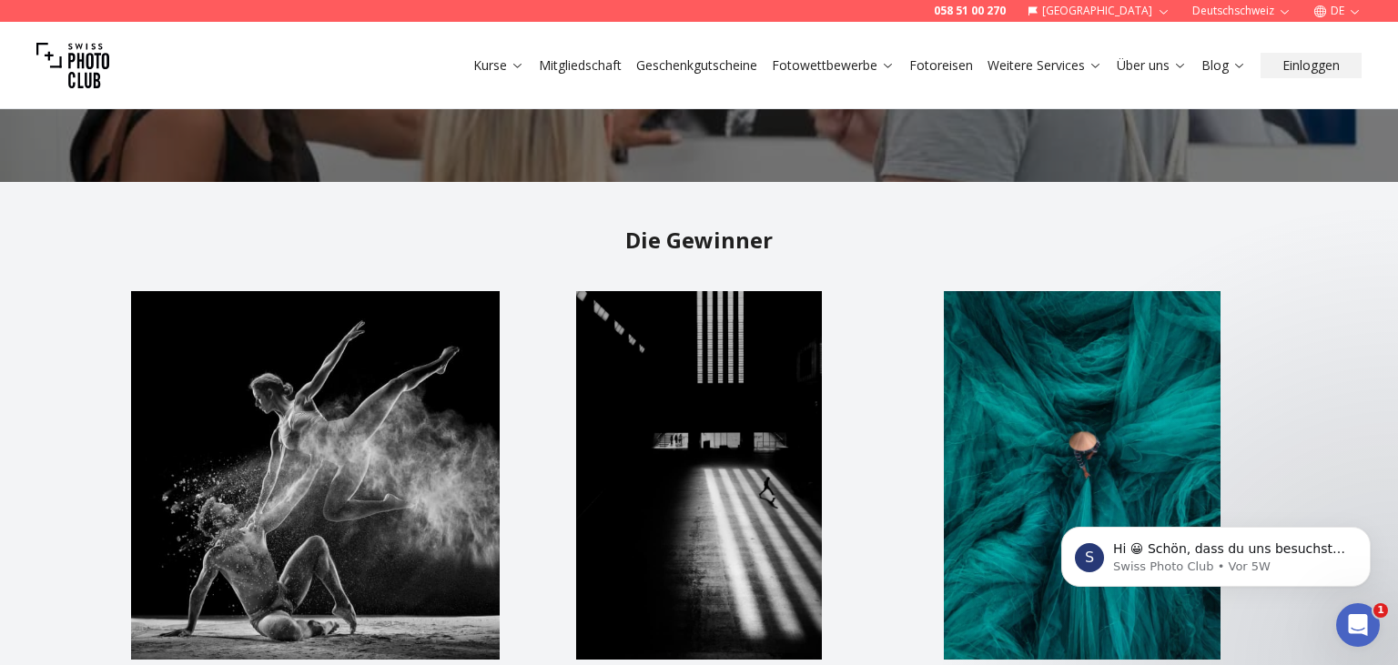
click at [837, 305] on img at bounding box center [698, 475] width 369 height 369
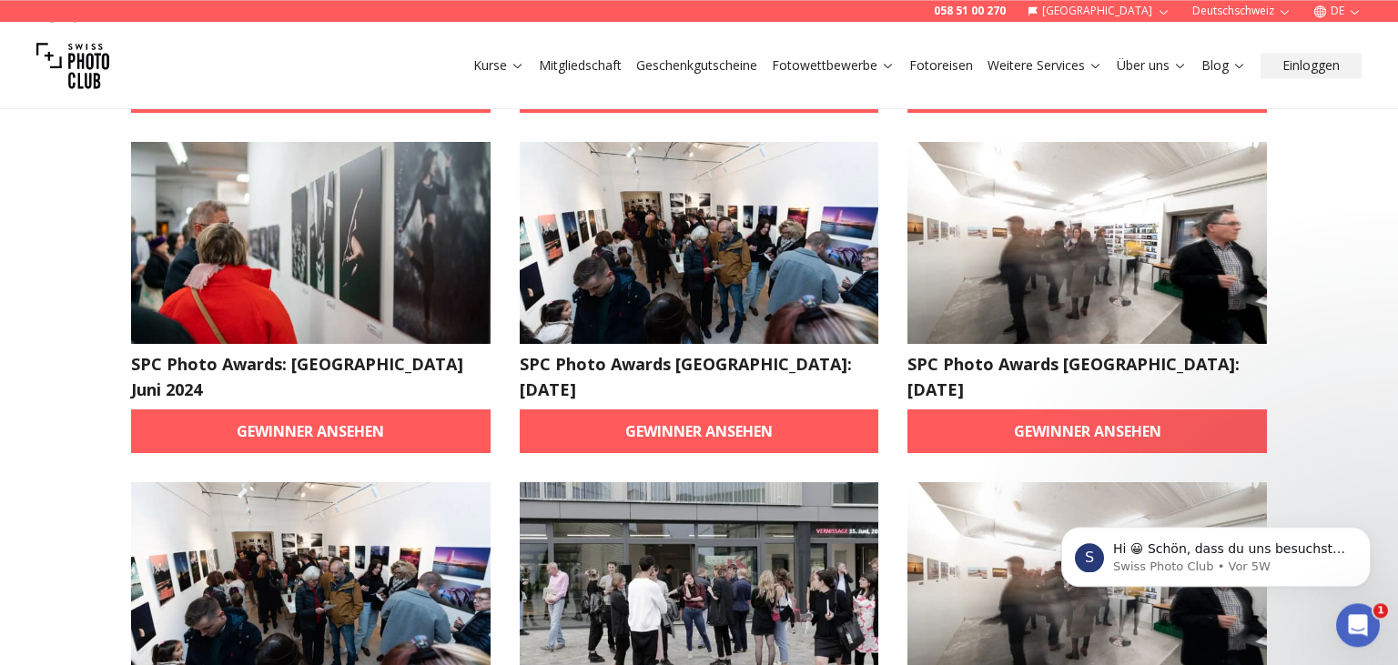
scroll to position [1441, 0]
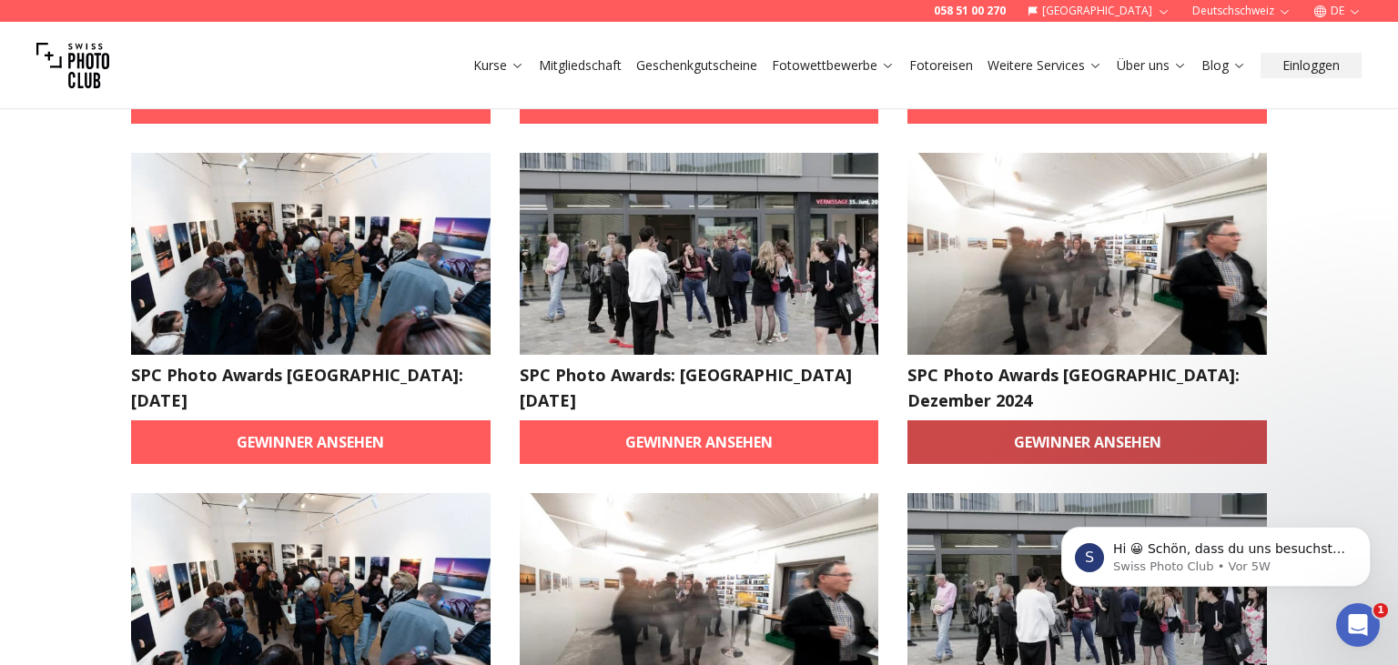
click at [1057, 420] on link "Gewinner ansehen" at bounding box center [1086, 442] width 359 height 44
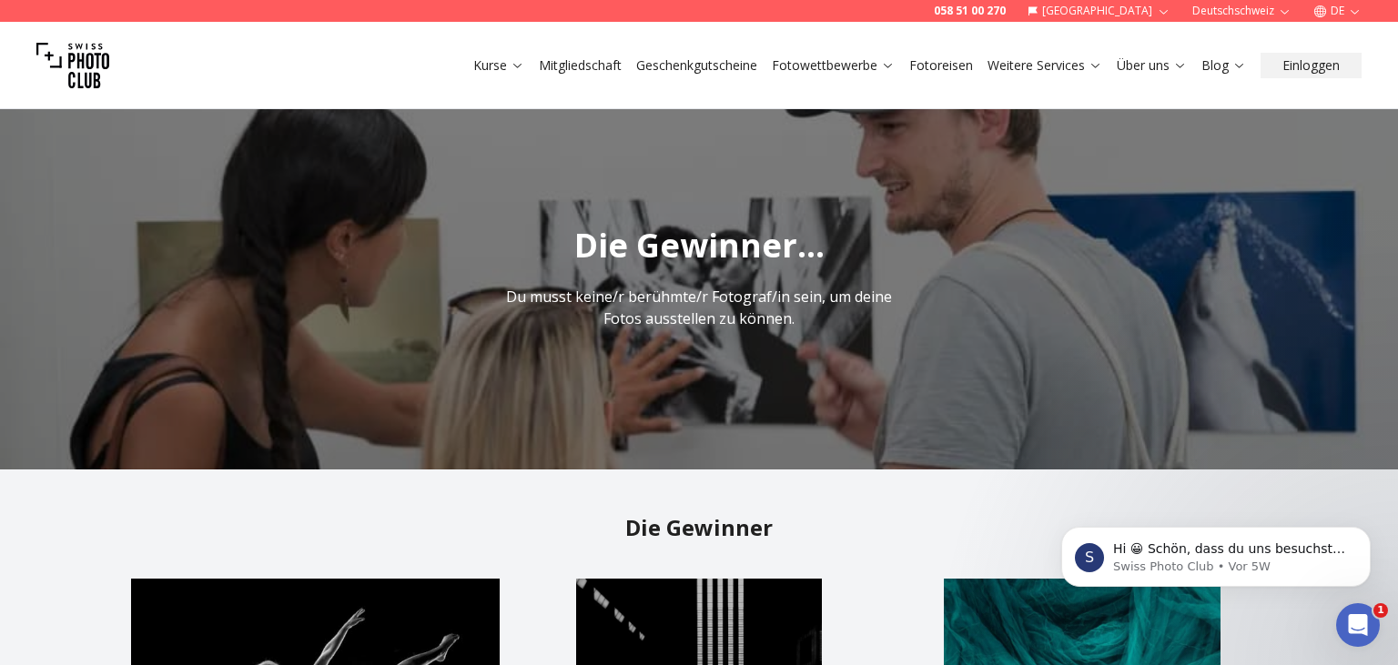
scroll to position [384, 0]
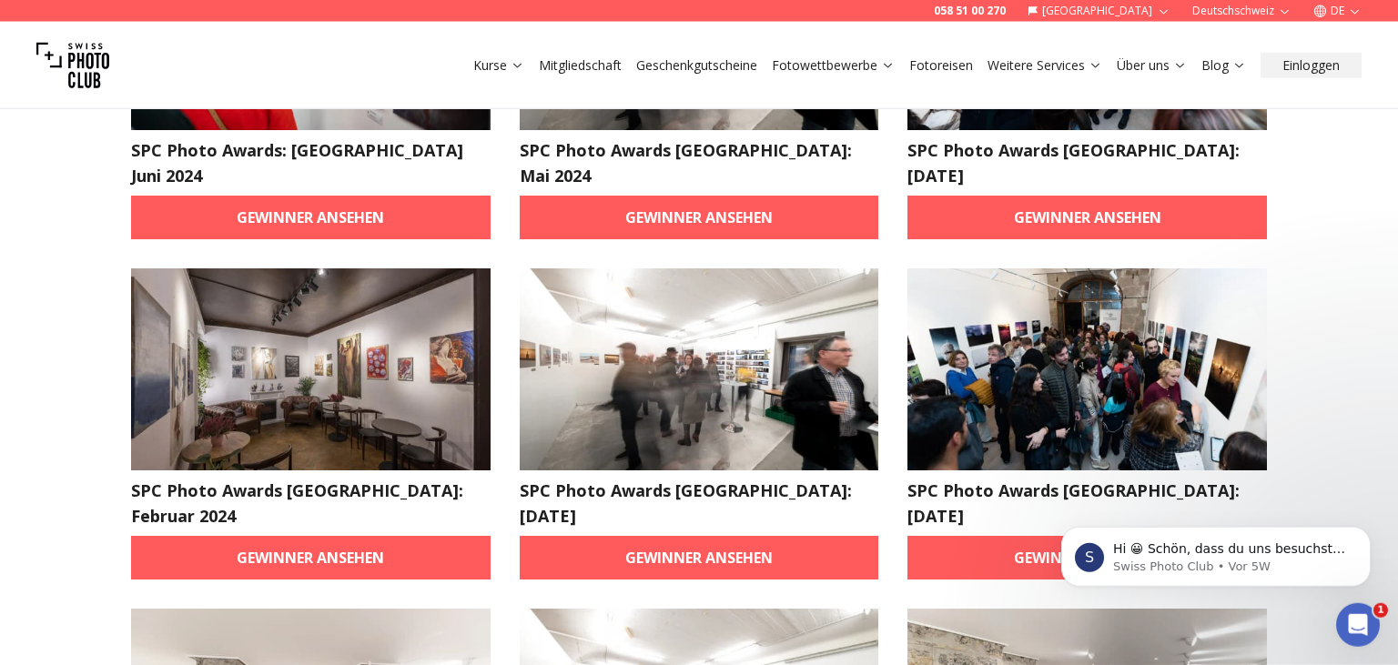
scroll to position [1922, 0]
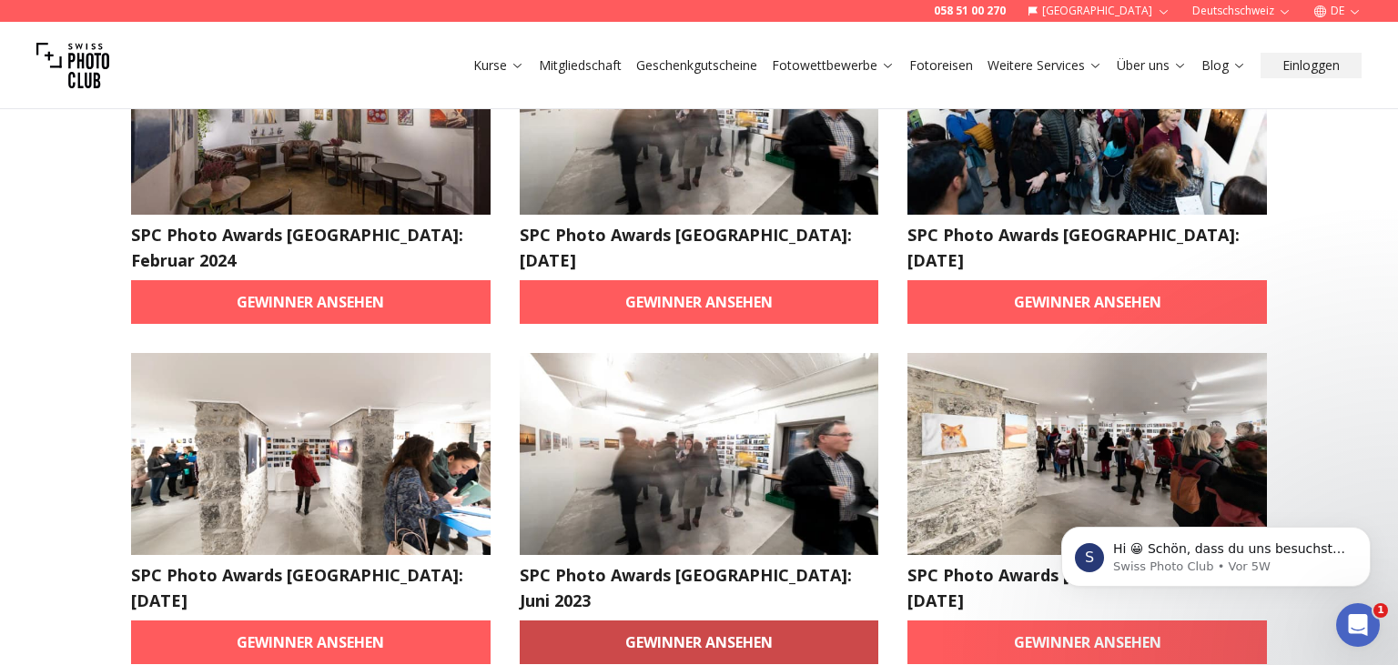
click at [747, 621] on link "Gewinner ansehen" at bounding box center [699, 643] width 359 height 44
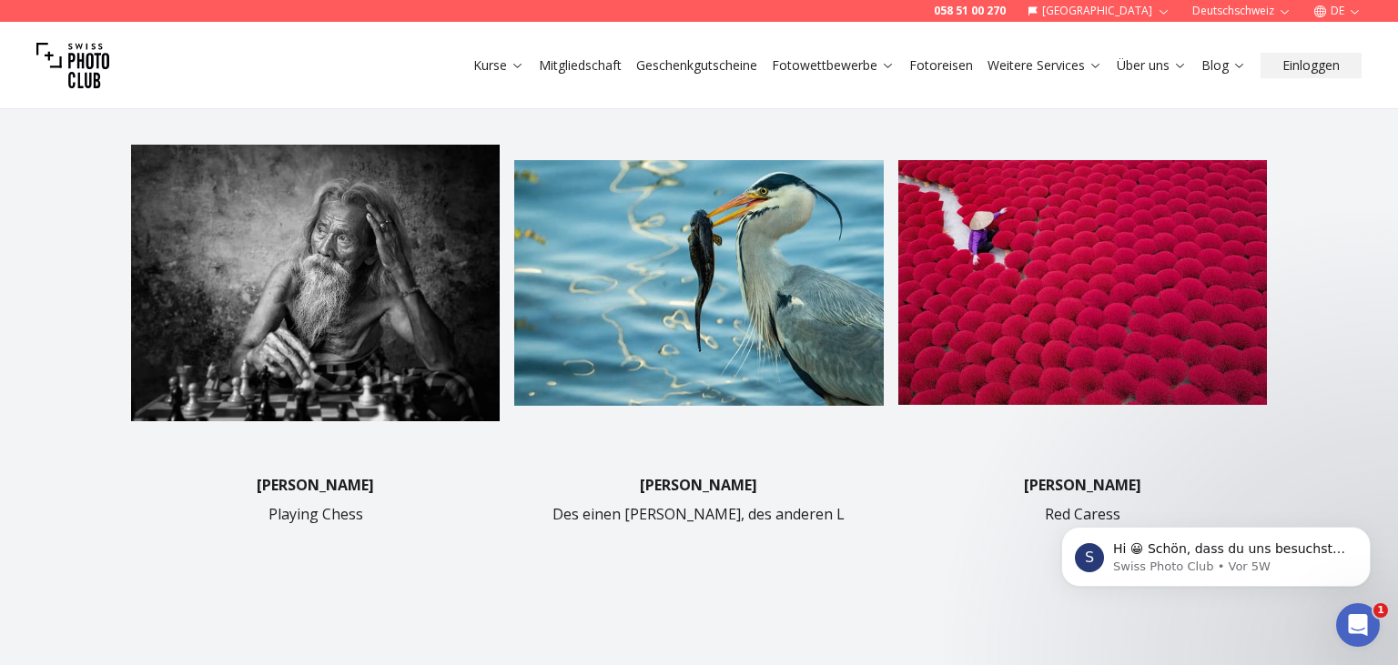
scroll to position [768, 0]
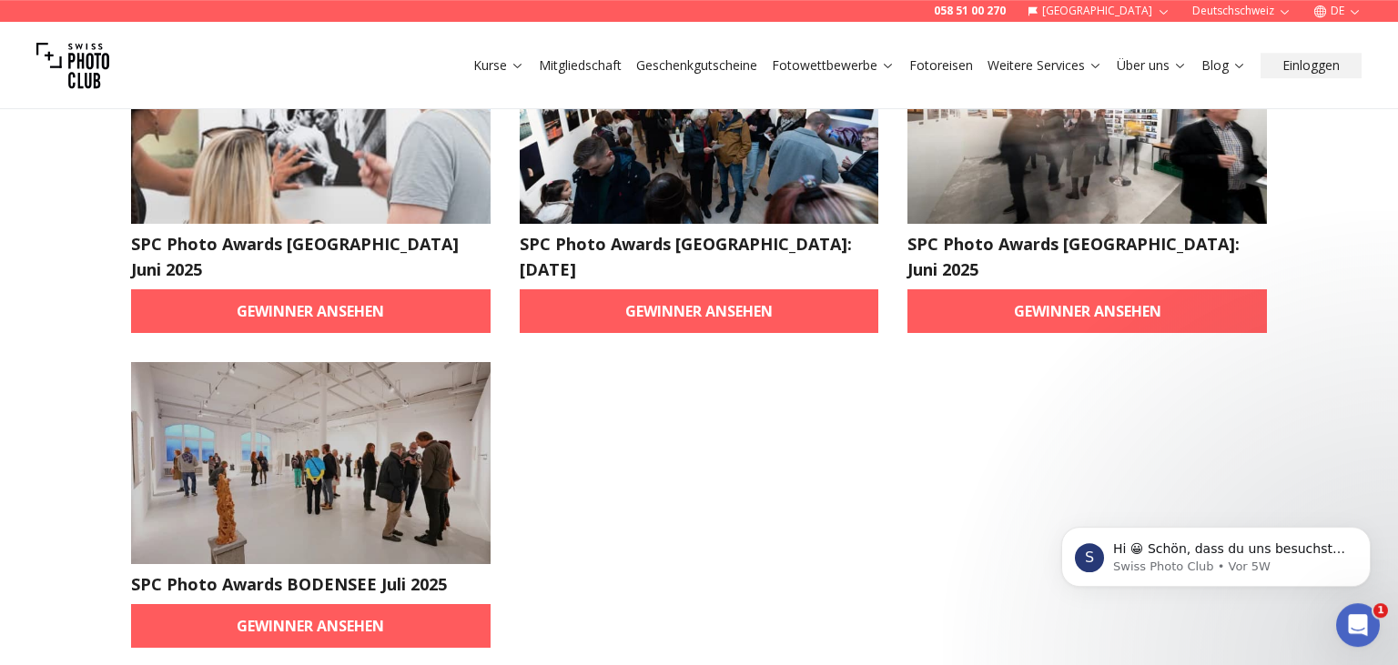
scroll to position [2306, 0]
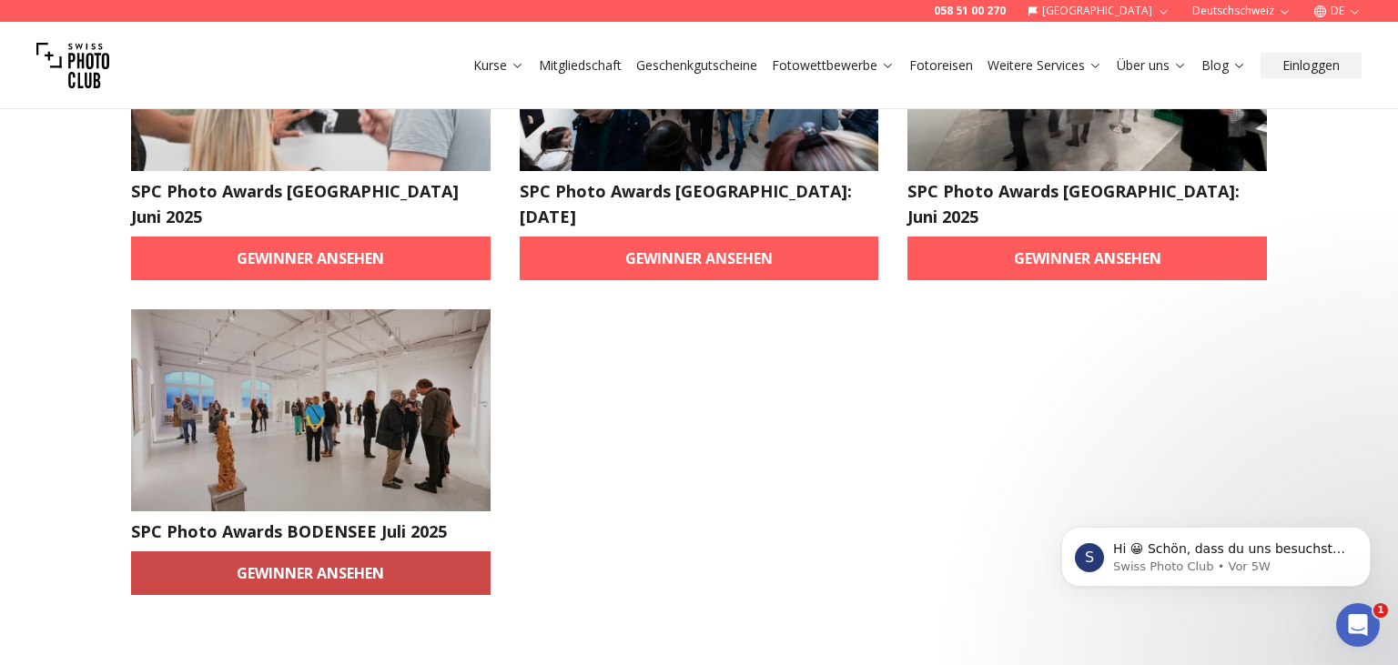
click at [398, 551] on link "Gewinner ansehen" at bounding box center [310, 573] width 359 height 44
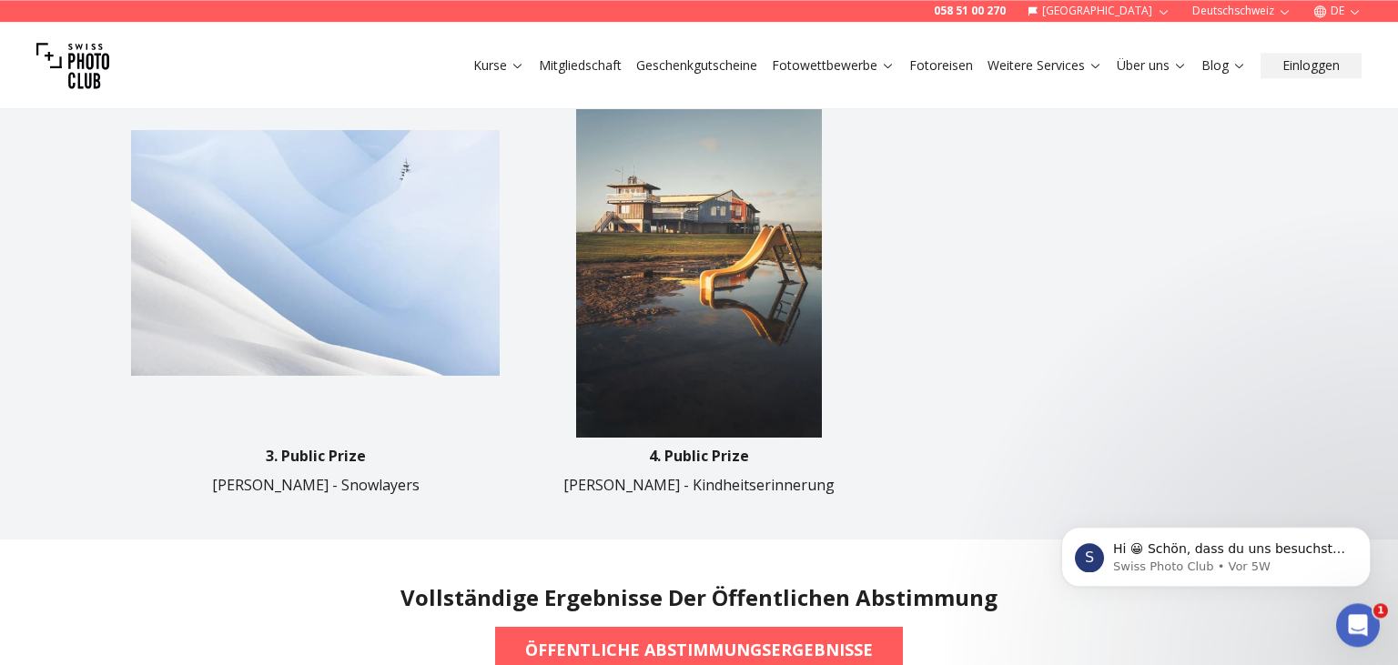
scroll to position [1153, 0]
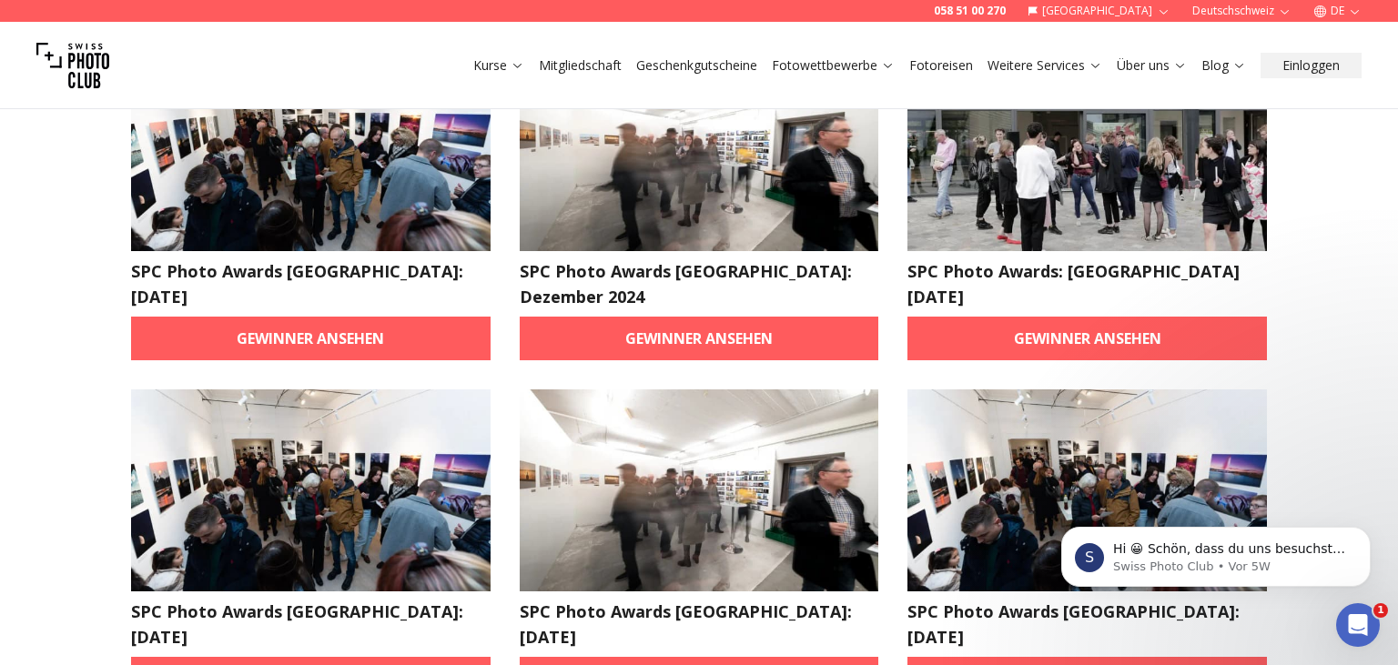
scroll to position [961, 0]
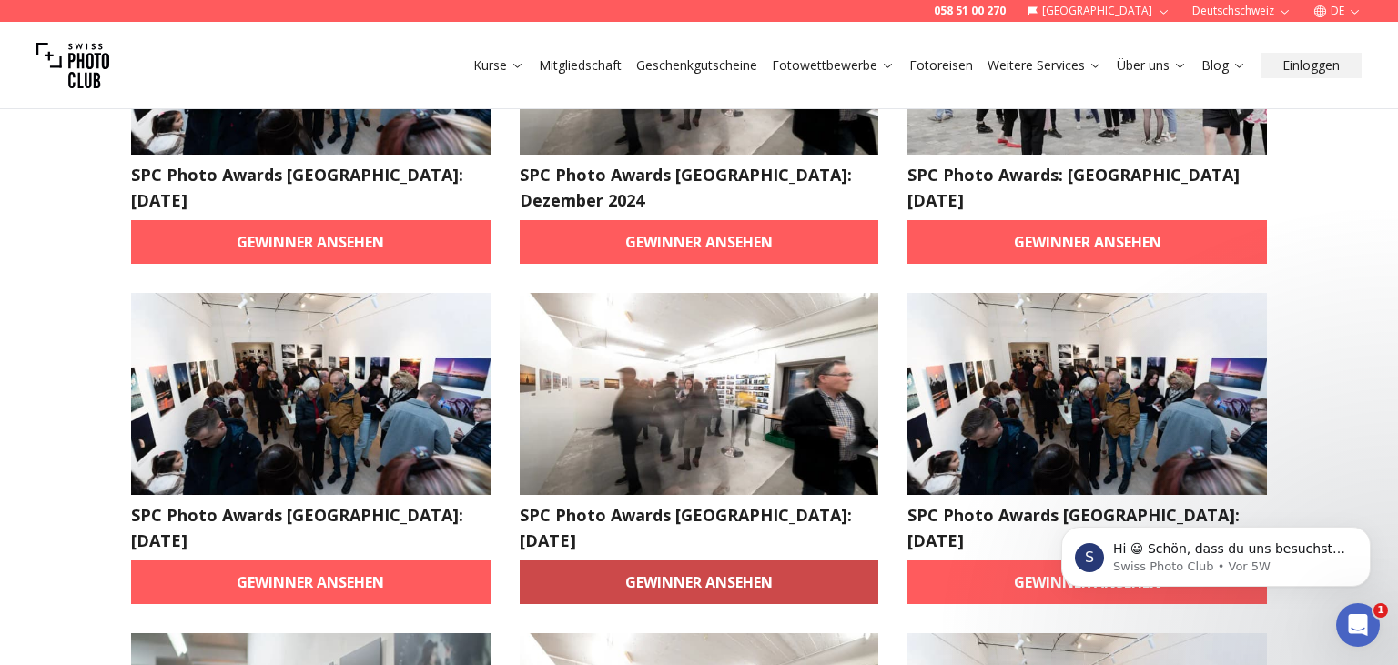
click at [545, 561] on link "Gewinner ansehen" at bounding box center [699, 583] width 359 height 44
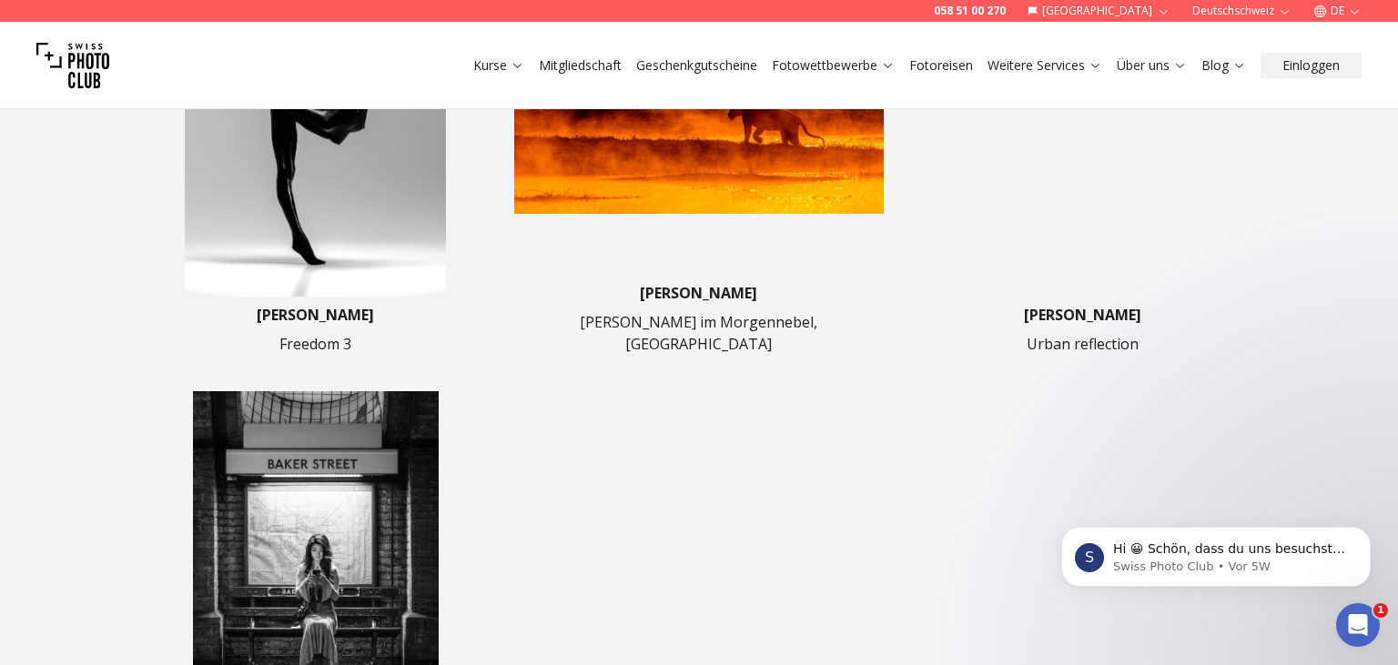
scroll to position [288, 0]
